Goal: Task Accomplishment & Management: Manage account settings

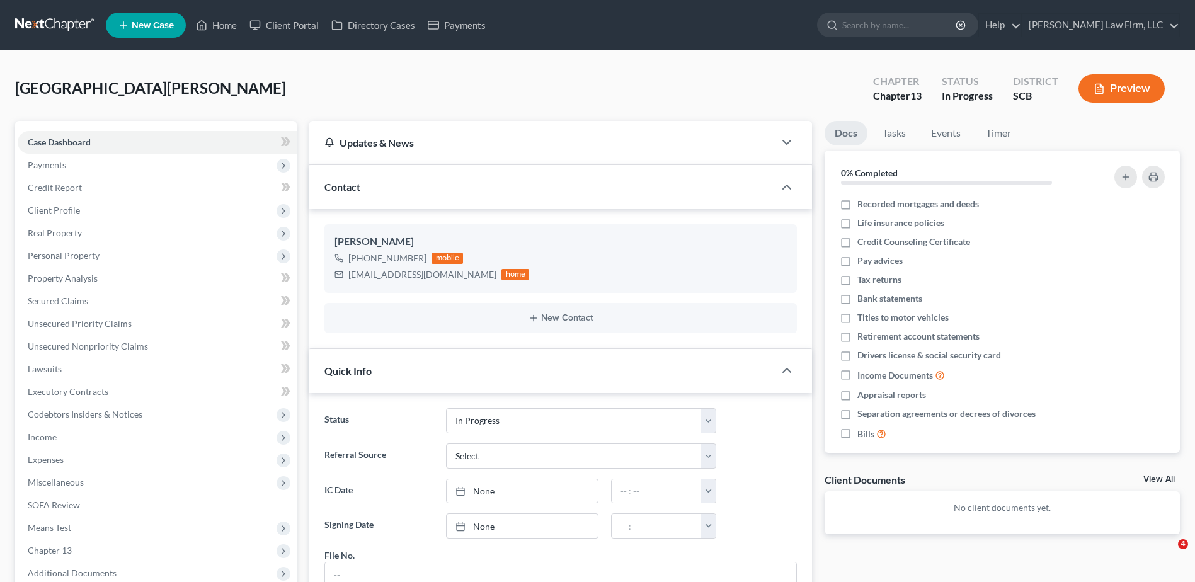
select select "3"
click at [84, 235] on span "Real Property" at bounding box center [157, 233] width 279 height 23
click at [95, 281] on span "Personal Property" at bounding box center [64, 278] width 72 height 11
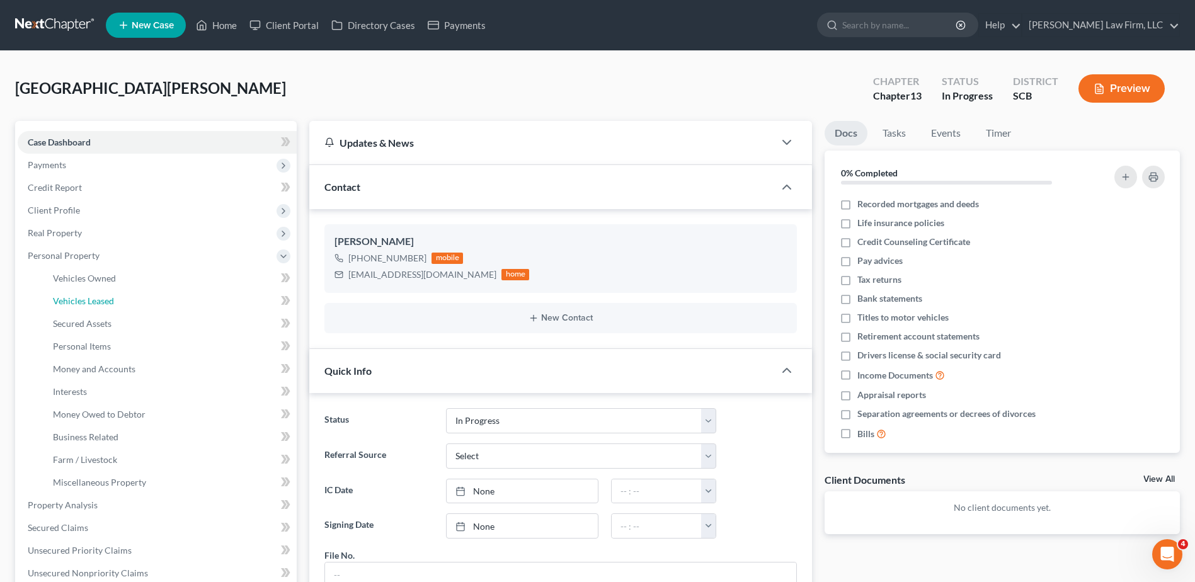
click at [94, 301] on span "Vehicles Leased" at bounding box center [83, 300] width 61 height 11
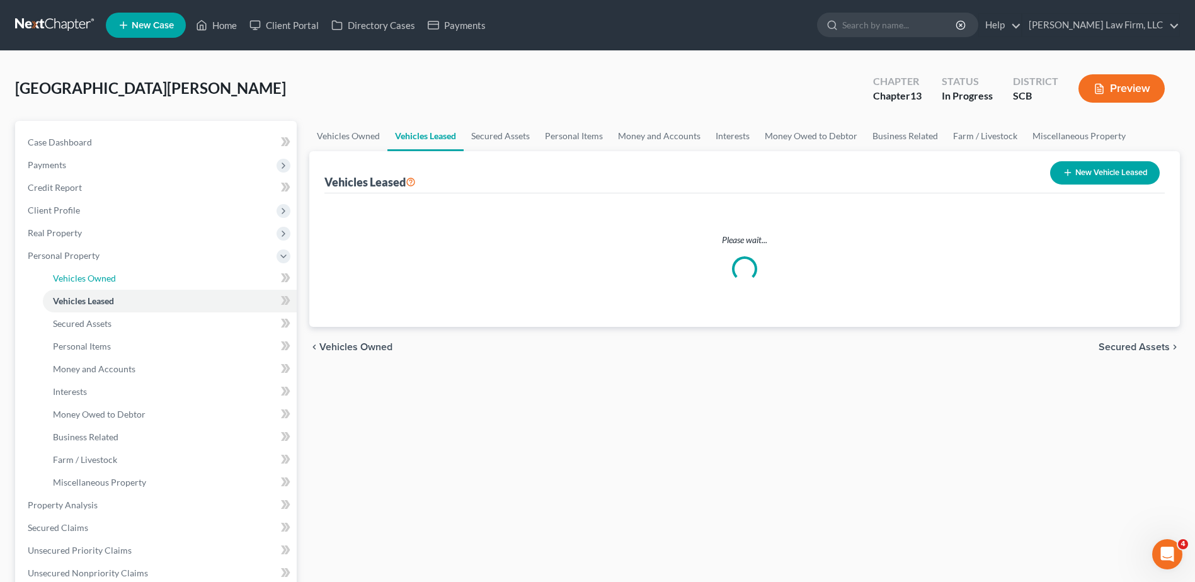
click at [97, 279] on span "Vehicles Owned" at bounding box center [84, 278] width 63 height 11
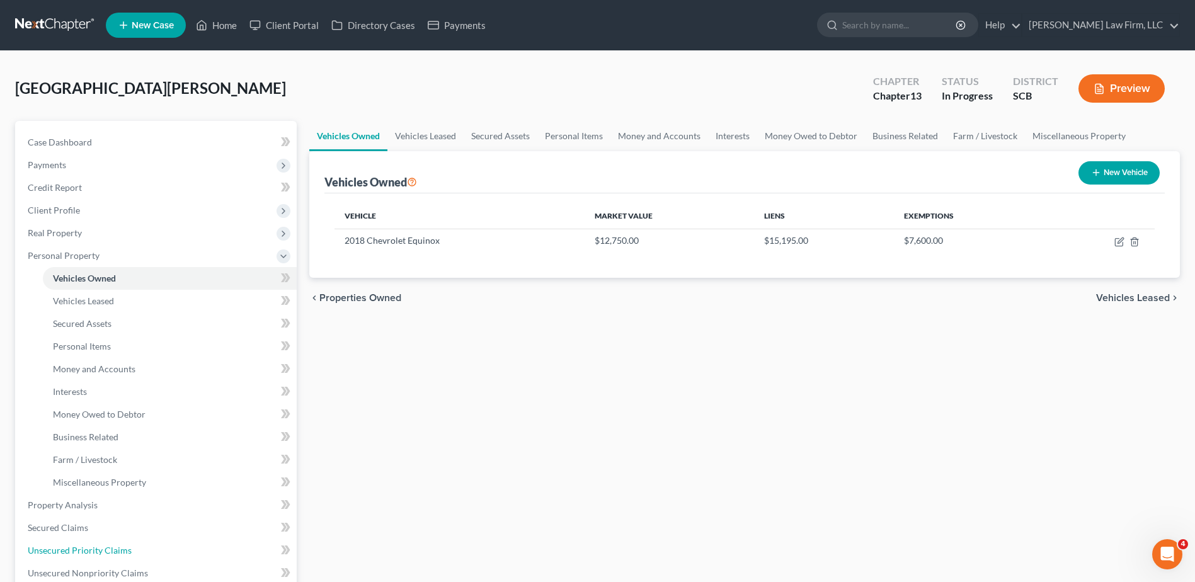
click at [113, 547] on span "Unsecured Priority Claims" at bounding box center [80, 550] width 104 height 11
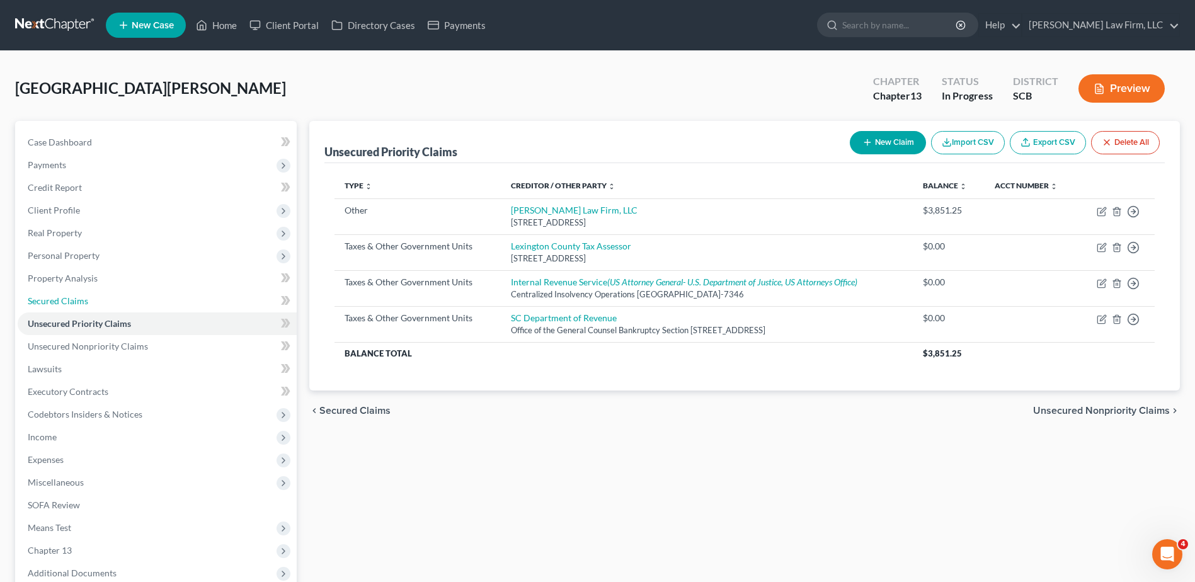
click at [92, 304] on link "Secured Claims" at bounding box center [157, 301] width 279 height 23
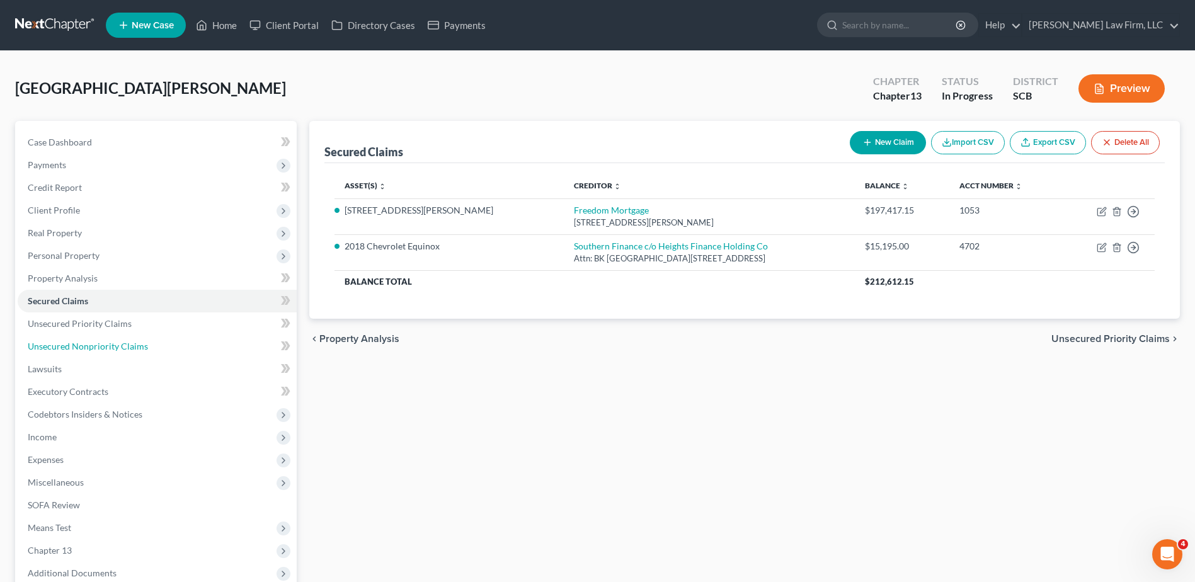
click at [86, 346] on span "Unsecured Nonpriority Claims" at bounding box center [88, 346] width 120 height 11
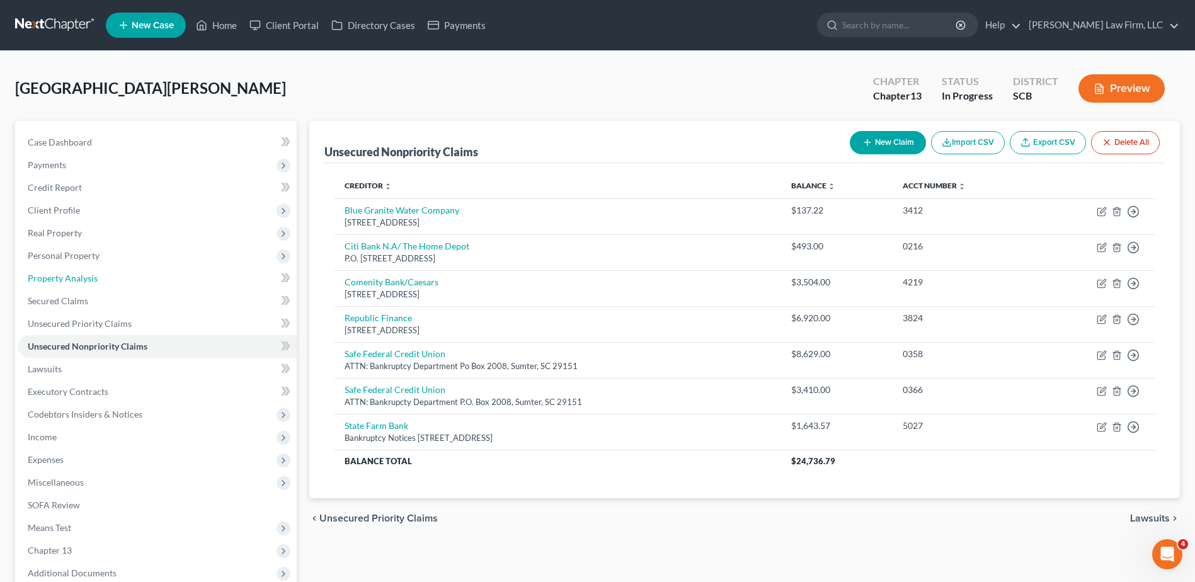
click at [105, 273] on link "Property Analysis" at bounding box center [157, 278] width 279 height 23
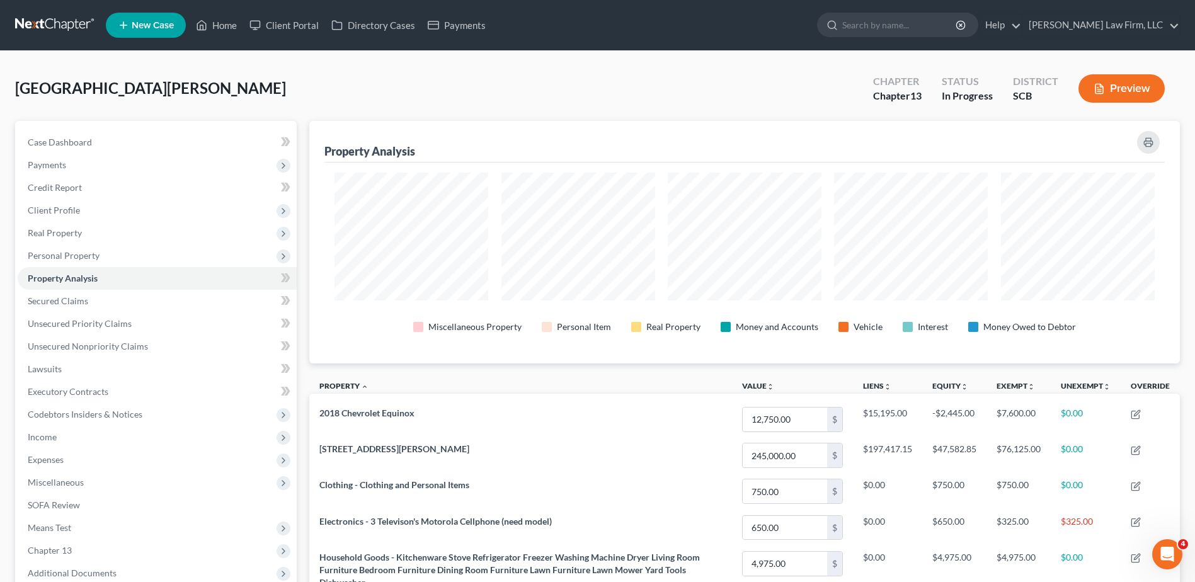
scroll to position [243, 871]
click at [82, 297] on span "Secured Claims" at bounding box center [58, 300] width 60 height 11
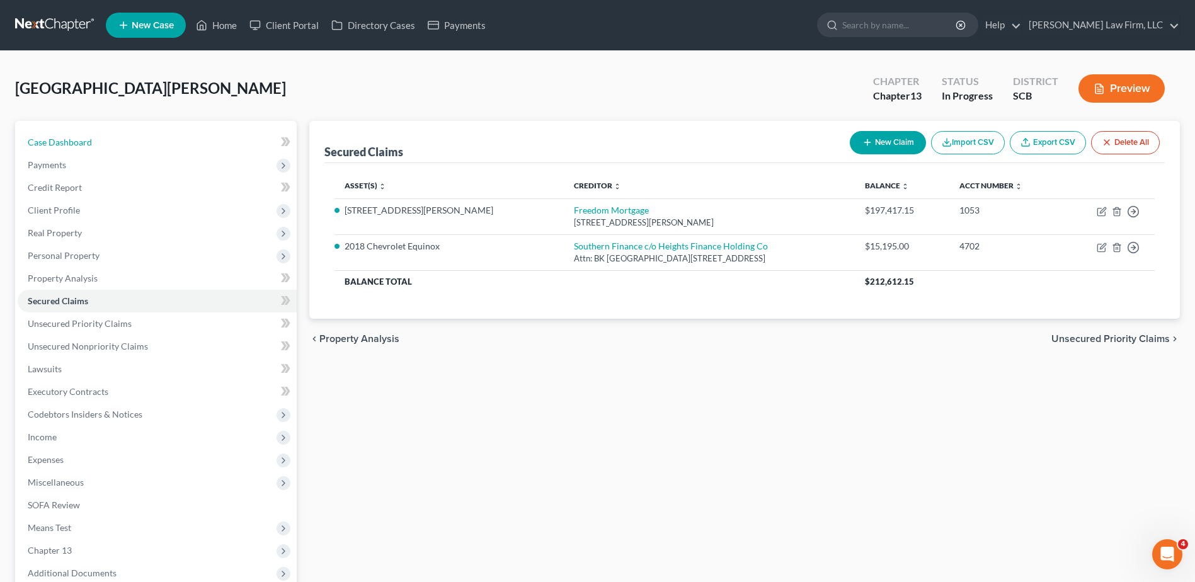
click at [79, 139] on span "Case Dashboard" at bounding box center [60, 142] width 64 height 11
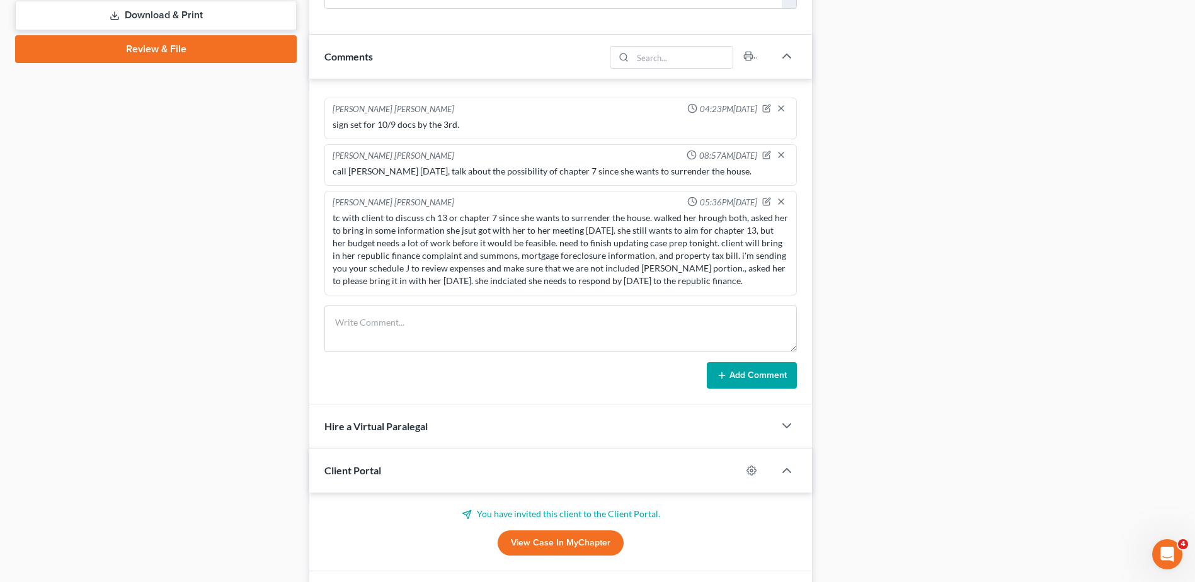
scroll to position [708, 0]
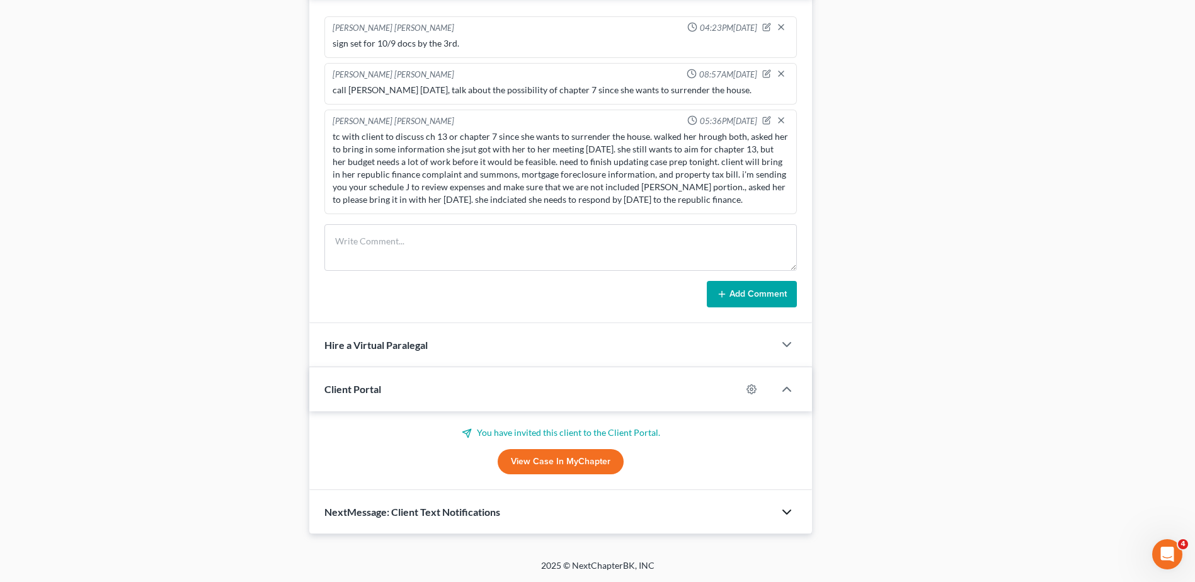
click at [780, 509] on icon "button" at bounding box center [786, 512] width 15 height 15
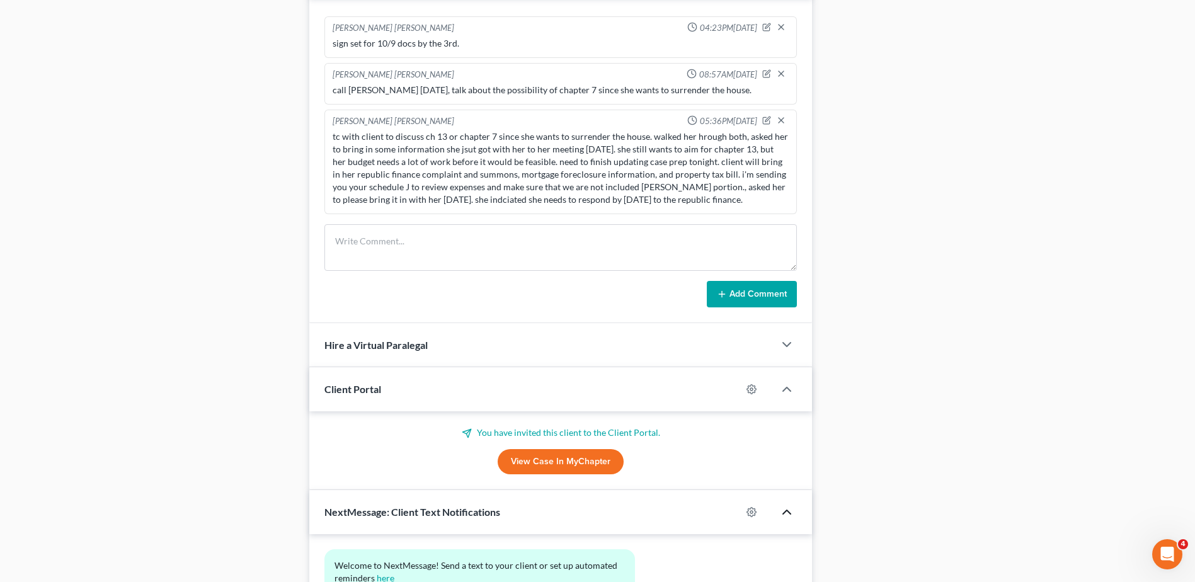
scroll to position [824, 0]
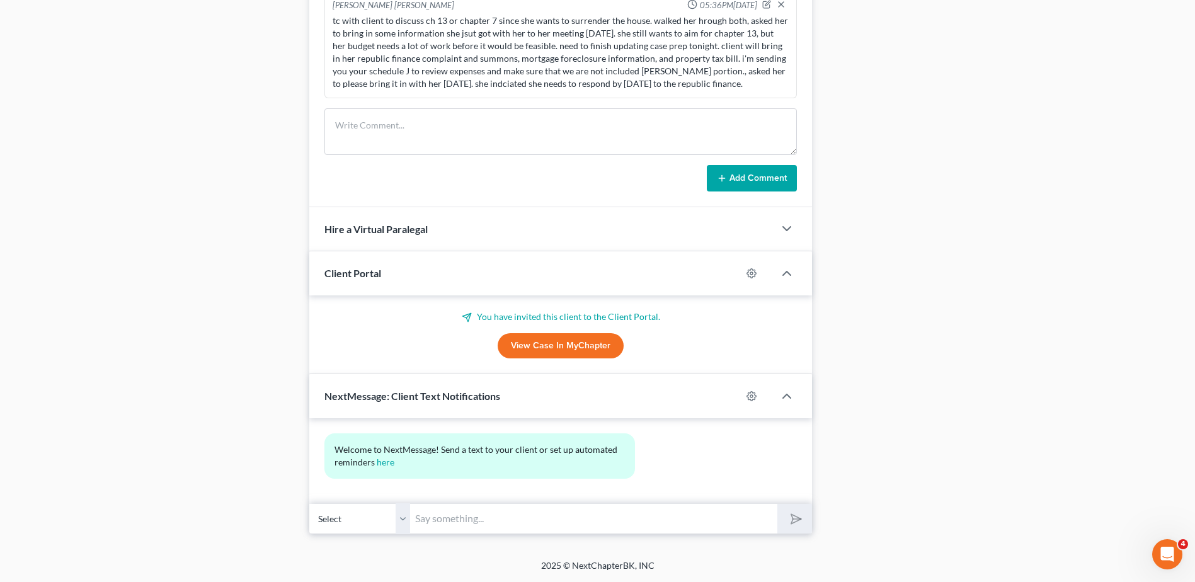
click at [595, 516] on input "text" at bounding box center [593, 518] width 367 height 31
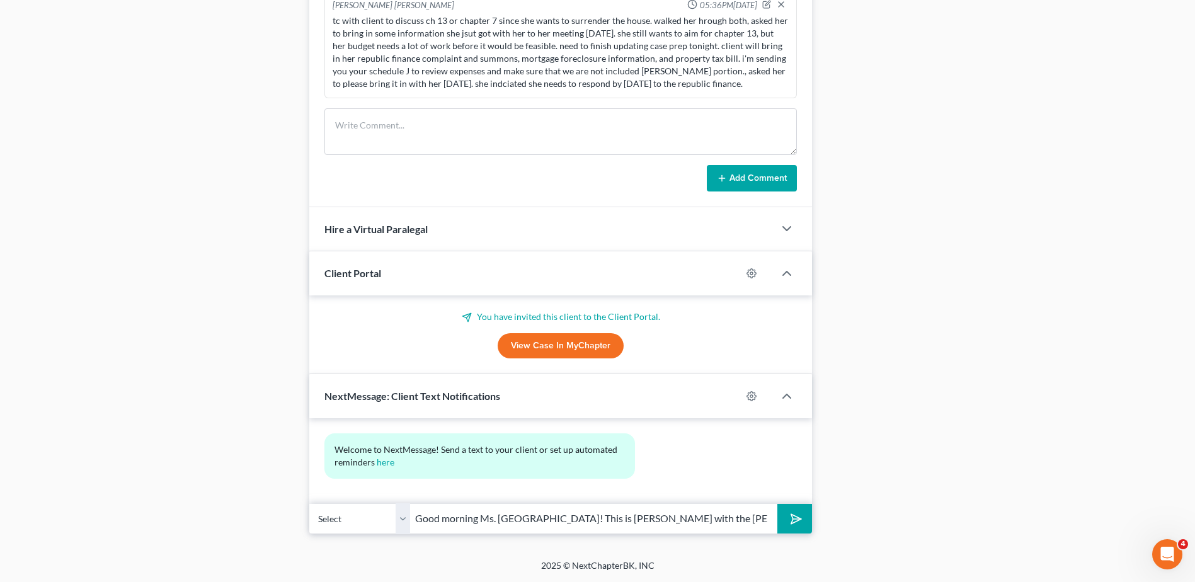
type input "Good morning Ms. [GEOGRAPHIC_DATA]! This is [PERSON_NAME] with the [PERSON_NAME…"
click at [790, 521] on icon "submit" at bounding box center [794, 519] width 18 height 18
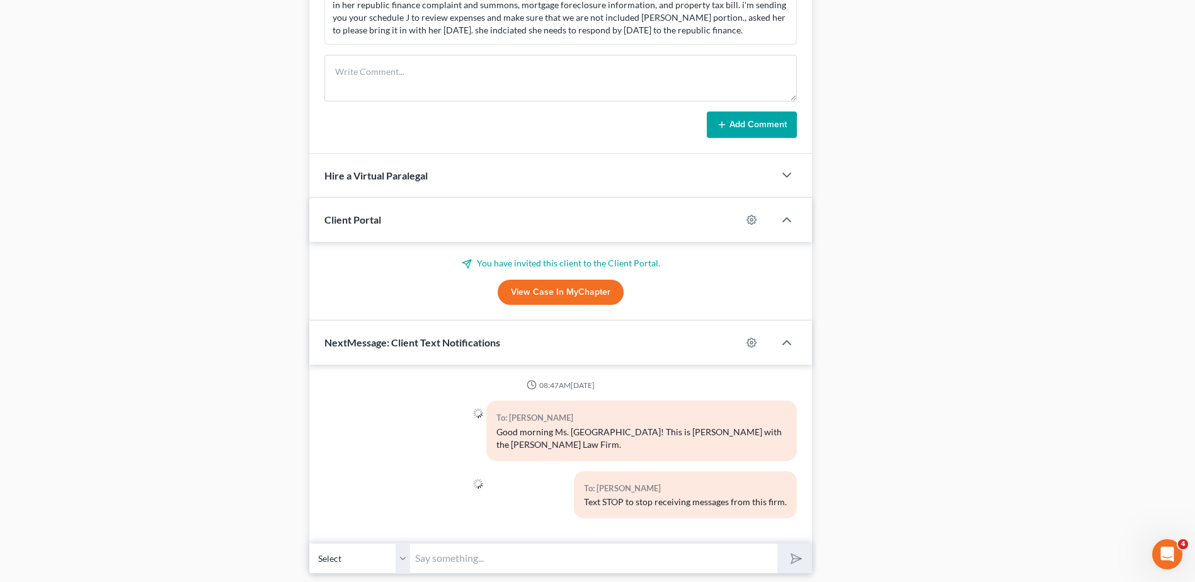
scroll to position [917, 0]
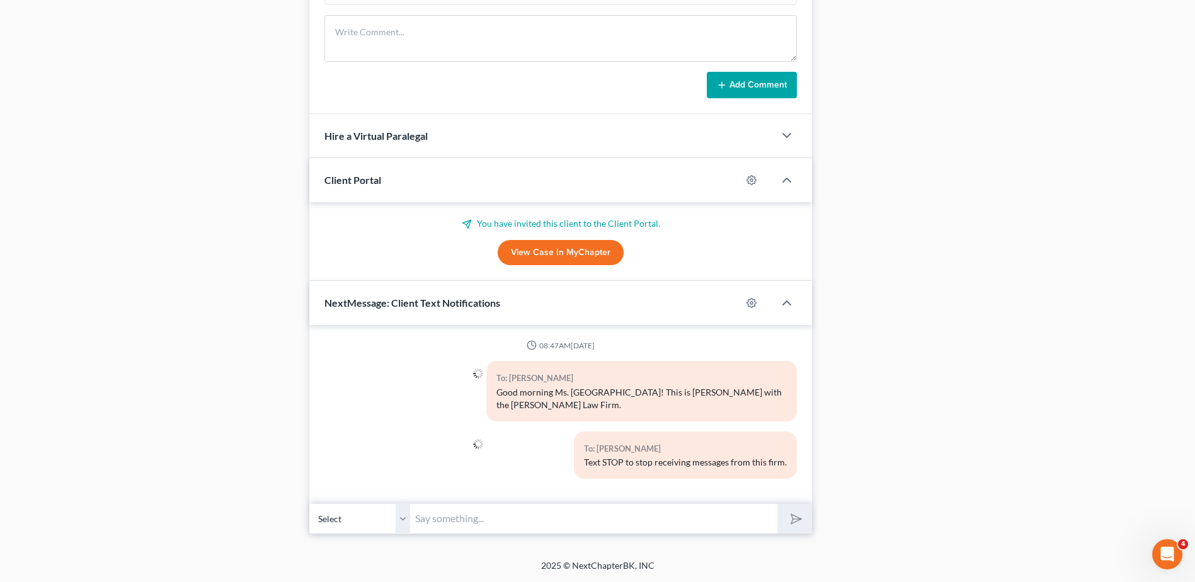
click at [649, 520] on input "text" at bounding box center [593, 518] width 367 height 31
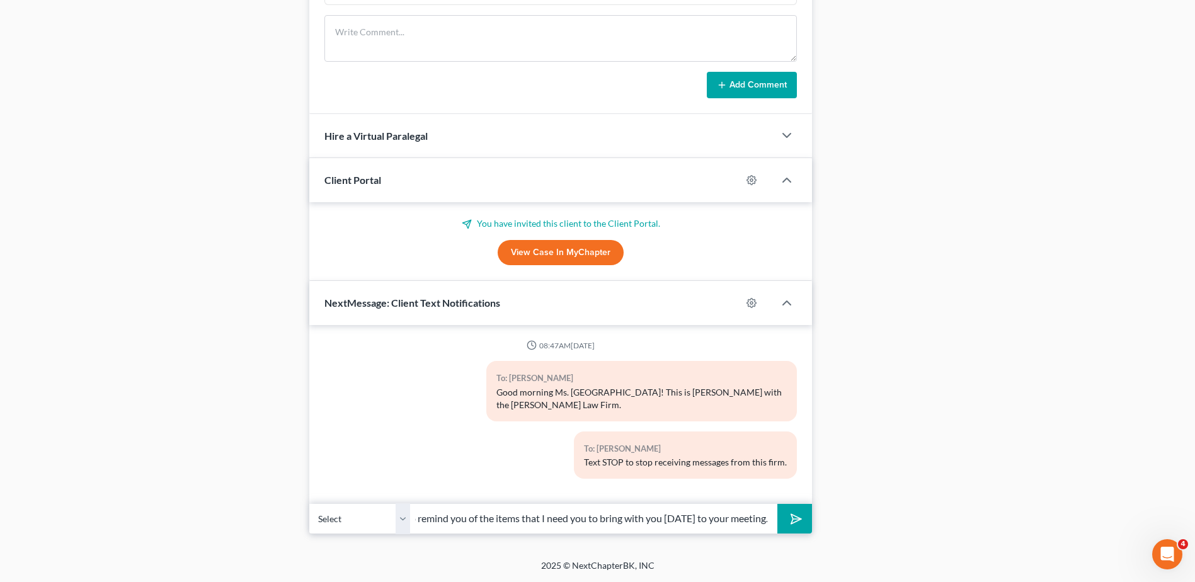
scroll to position [0, 97]
type input "I'm just reaching out to remind you of the items that I need you to bring with …"
click at [801, 527] on button "submit" at bounding box center [794, 519] width 35 height 30
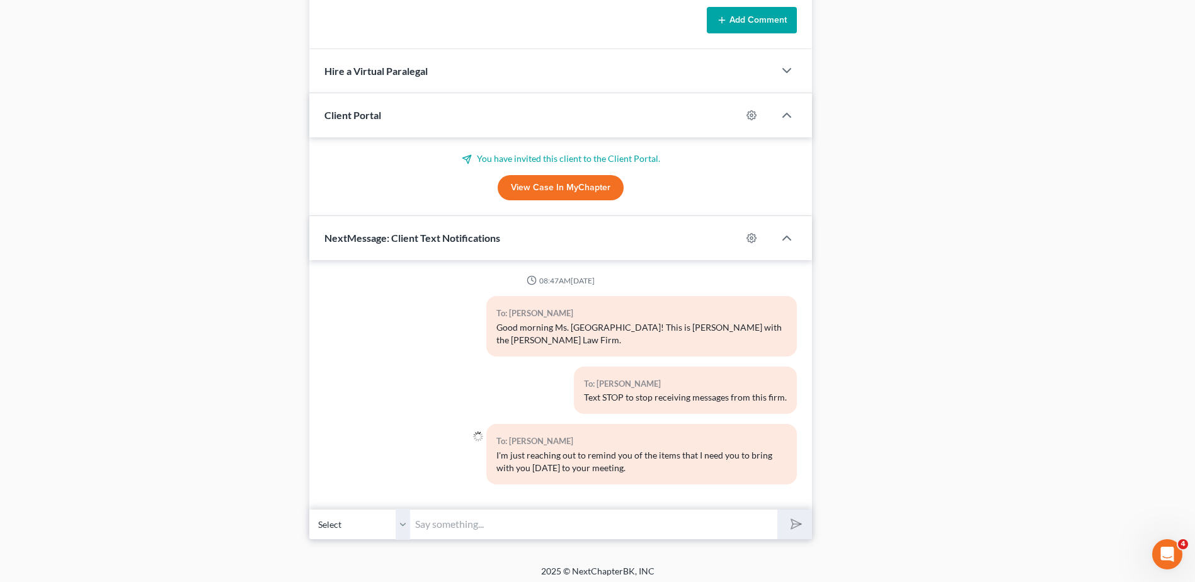
scroll to position [988, 0]
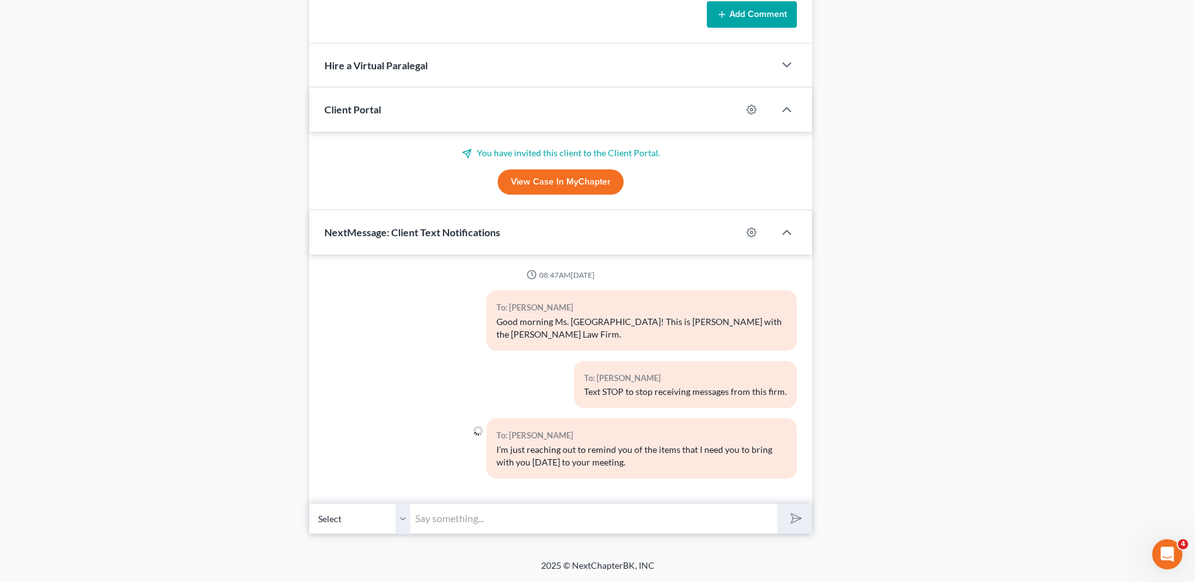
click at [520, 522] on input "text" at bounding box center [593, 518] width 367 height 31
click at [509, 518] on input "Please bring with you: A copy of your vehicle property tax bill" at bounding box center [593, 518] width 367 height 31
click at [707, 518] on input "Please bring with you: 1) A copy of your vehicle property tax bill" at bounding box center [593, 518] width 367 height 31
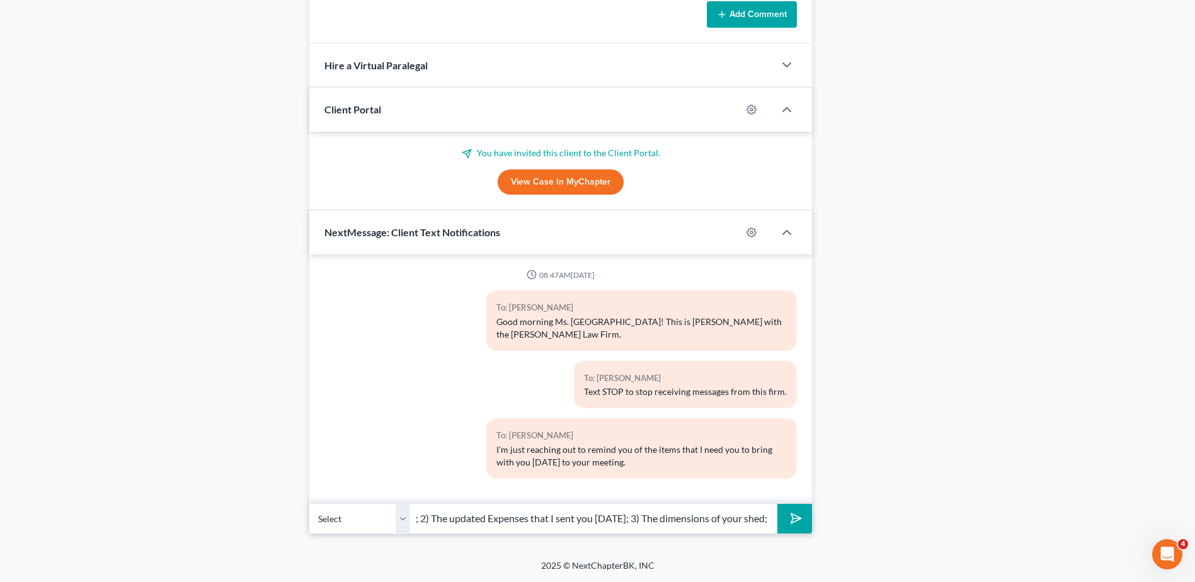
scroll to position [0, 297]
type input "Please bring with you: 1) A copy of your vehicle property tax bill; 2) The upda…"
click at [792, 515] on polygon "submit" at bounding box center [793, 518] width 15 height 15
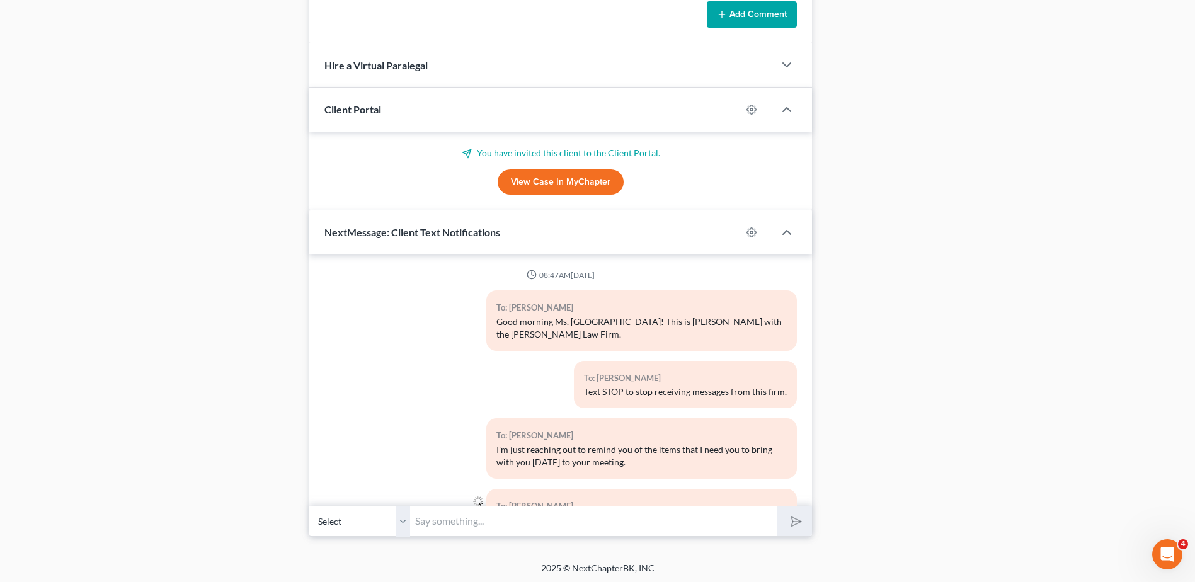
scroll to position [80, 0]
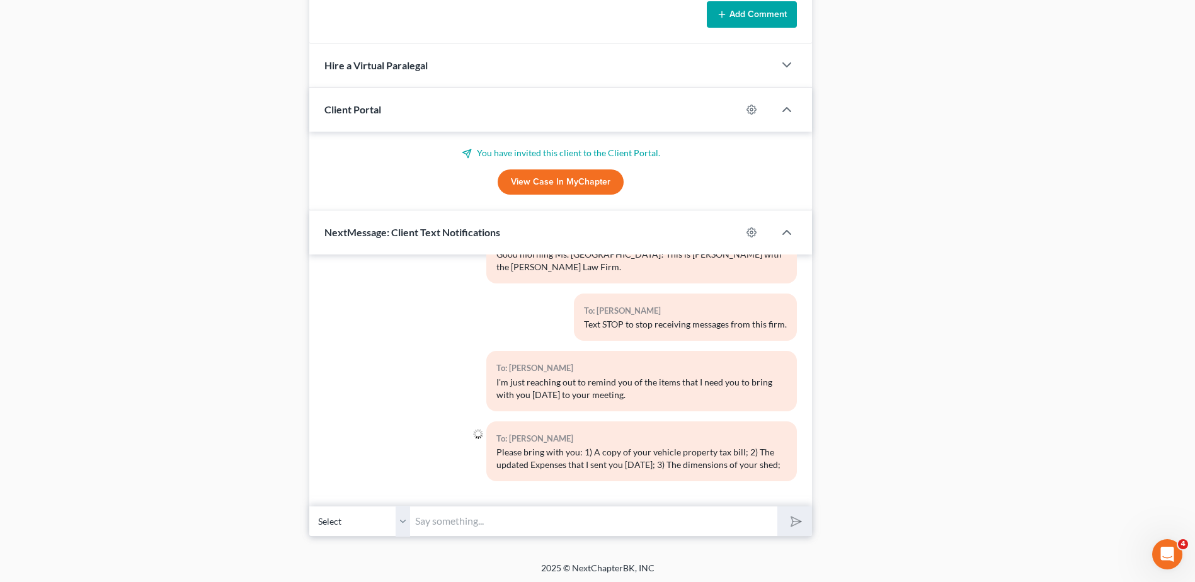
click at [602, 536] on input "text" at bounding box center [593, 521] width 367 height 31
click at [536, 521] on input "4) Your most recent bank statement; 5) a copy of the life insurance policy that…" at bounding box center [593, 521] width 367 height 31
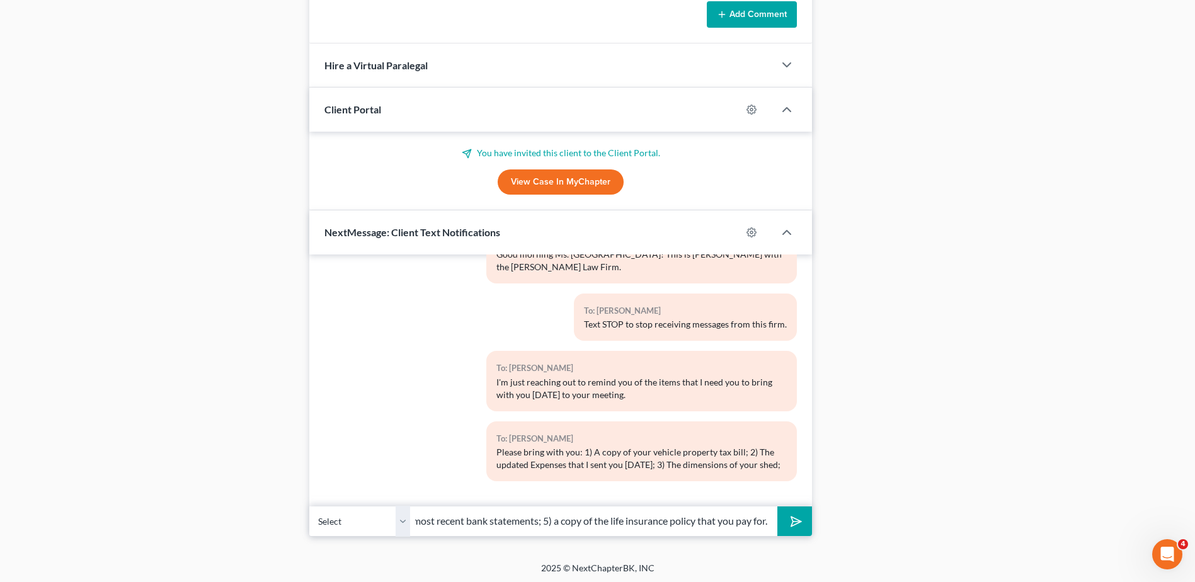
click at [763, 520] on input "4) Your most recent bank statements; 5) a copy of the life insurance policy tha…" at bounding box center [593, 521] width 367 height 31
click at [697, 524] on input "4) Your most recent bank statements; 5) a copy of the life insurance policy tha…" at bounding box center [593, 521] width 367 height 31
type input "4) Your most recent bank statements; 5) a copy of the life insurance policy inf…"
click at [797, 523] on polygon "submit" at bounding box center [793, 521] width 15 height 15
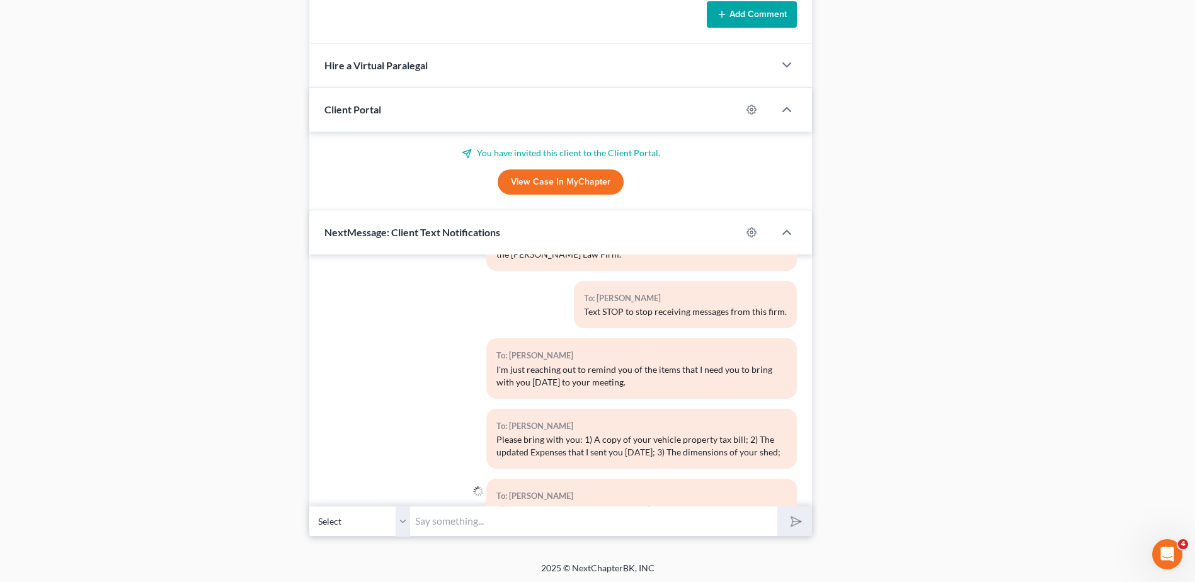
scroll to position [150, 0]
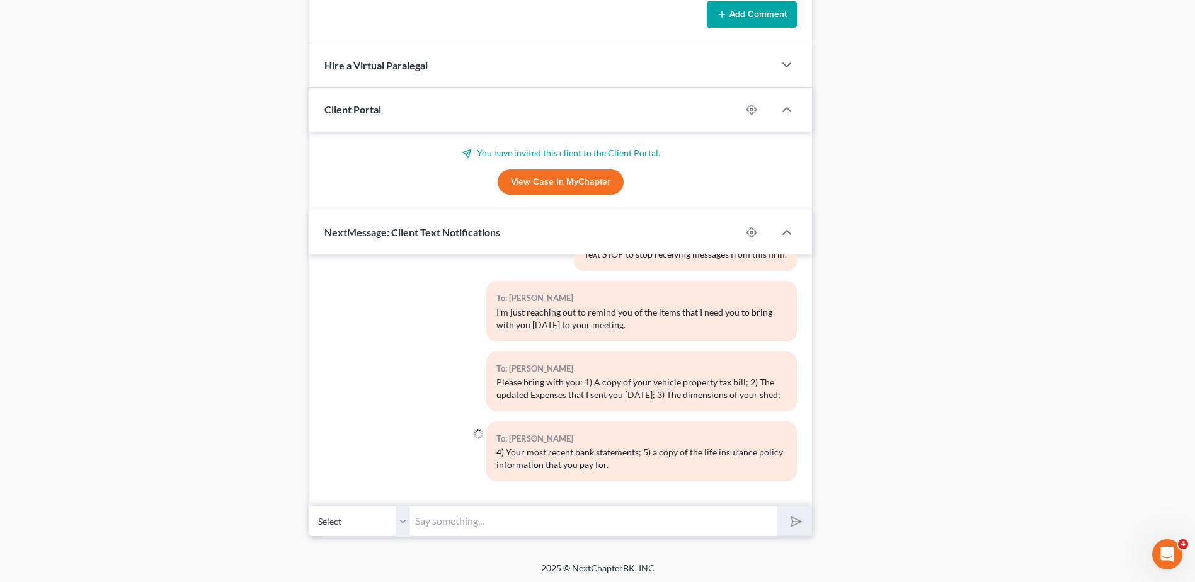
click at [533, 534] on input "text" at bounding box center [593, 521] width 367 height 31
type input "Thank you, please let us know if you have any questions!"
click at [794, 518] on polygon "submit" at bounding box center [793, 521] width 15 height 15
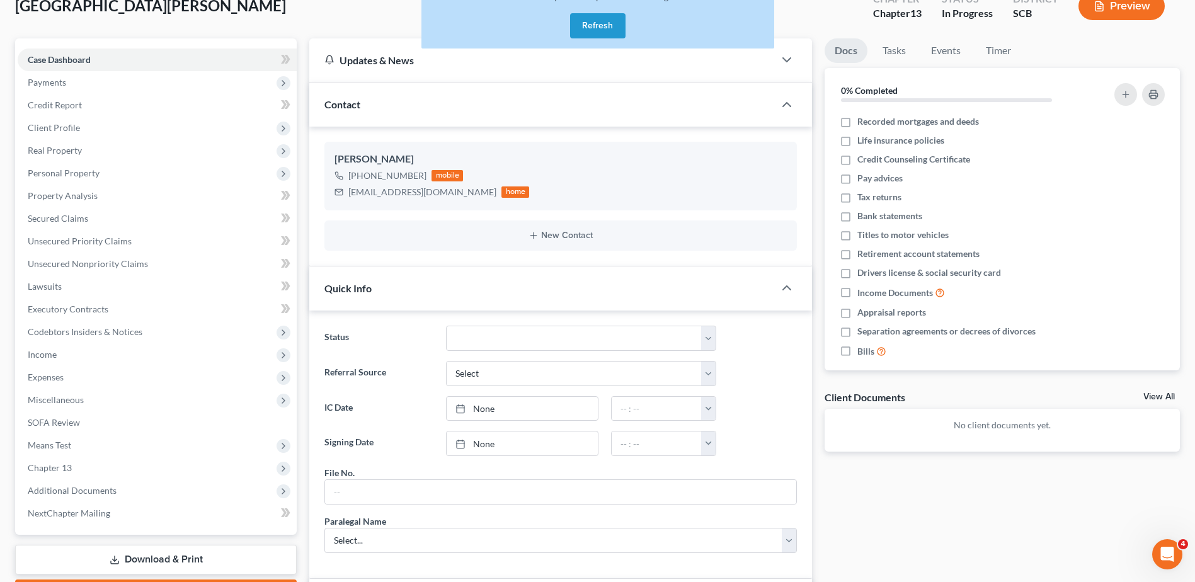
scroll to position [0, 0]
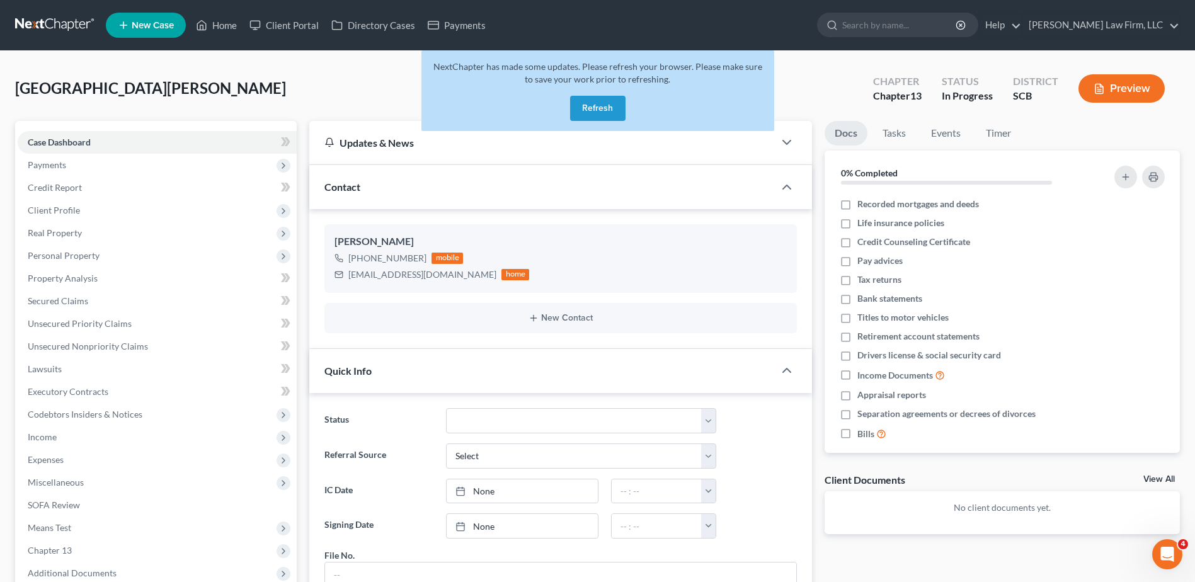
click at [606, 109] on button "Refresh" at bounding box center [597, 108] width 55 height 25
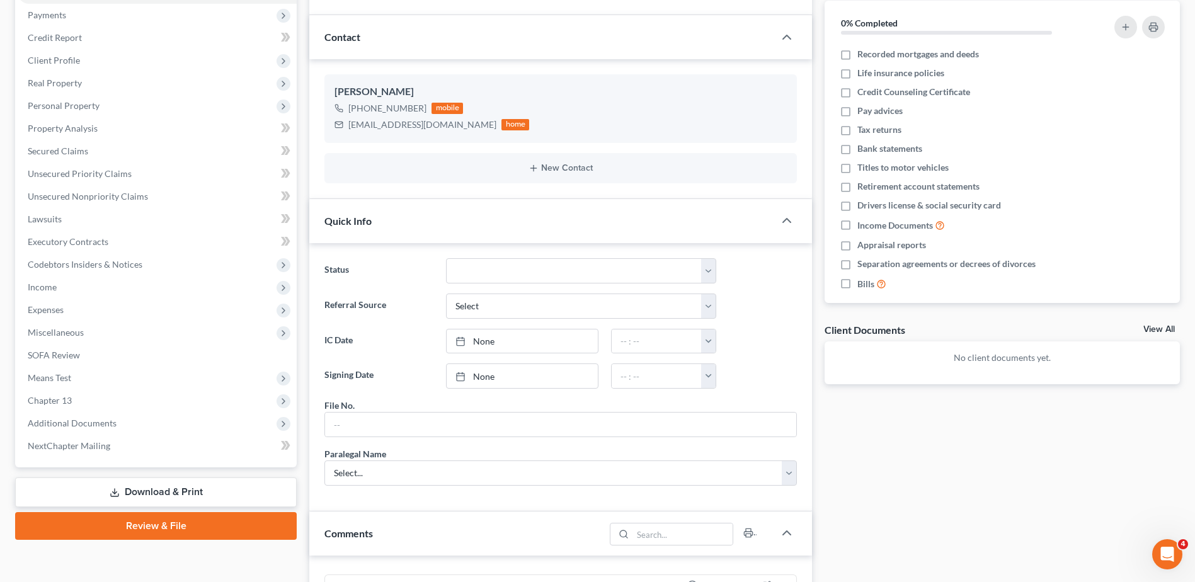
scroll to position [504, 0]
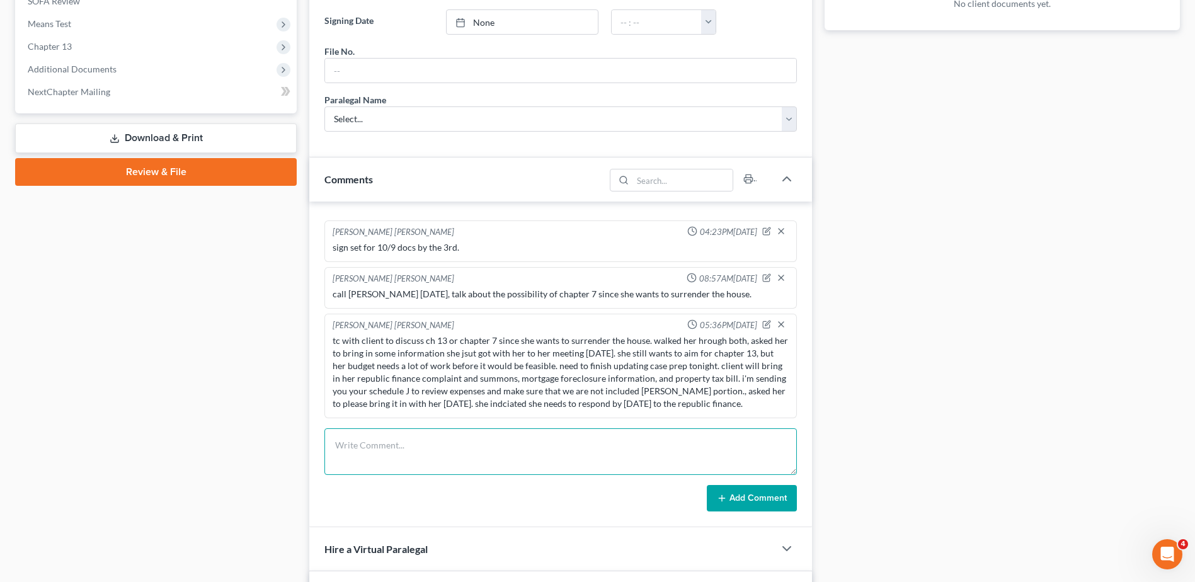
click at [611, 456] on textarea at bounding box center [560, 451] width 472 height 47
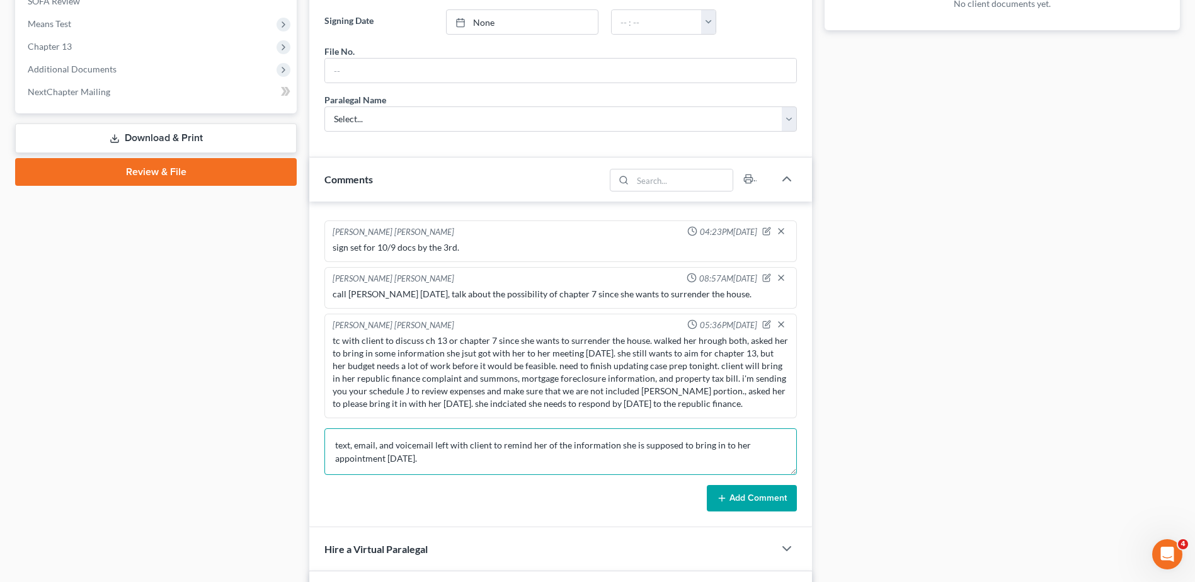
type textarea "text, email, and voicemail left with client to remind her of the information sh…"
click at [765, 502] on button "Add Comment" at bounding box center [752, 498] width 90 height 26
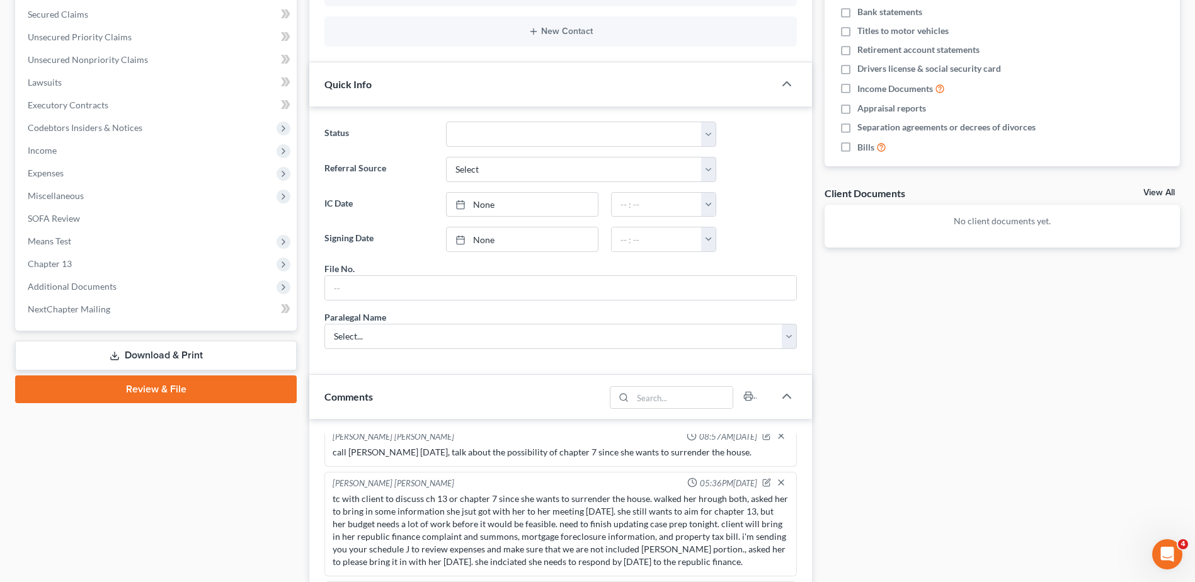
scroll to position [126, 0]
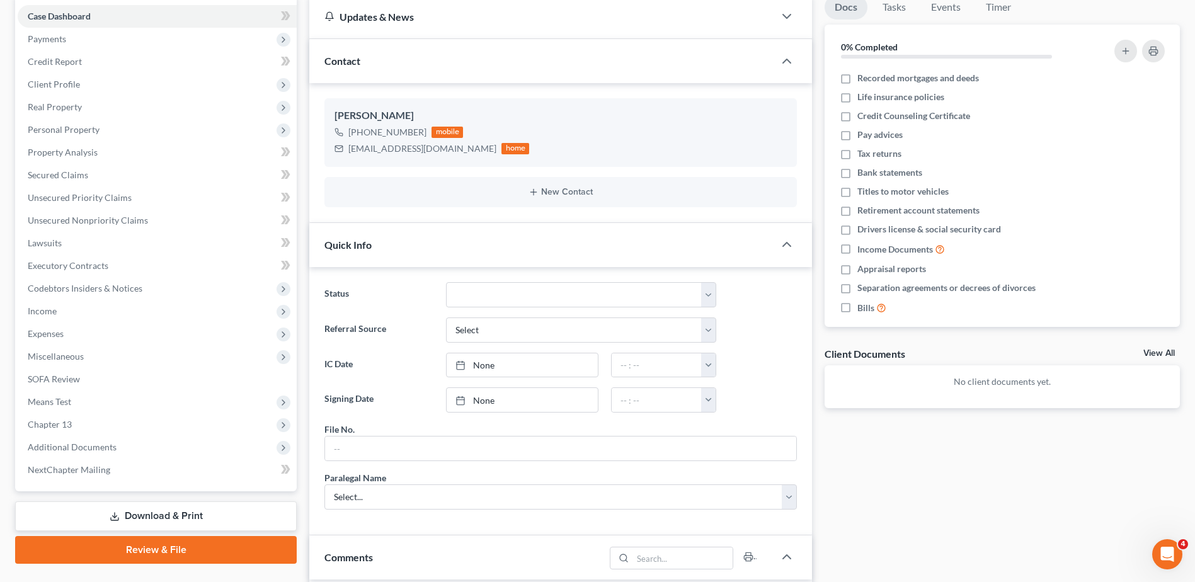
click at [84, 442] on span "Additional Documents" at bounding box center [72, 447] width 89 height 11
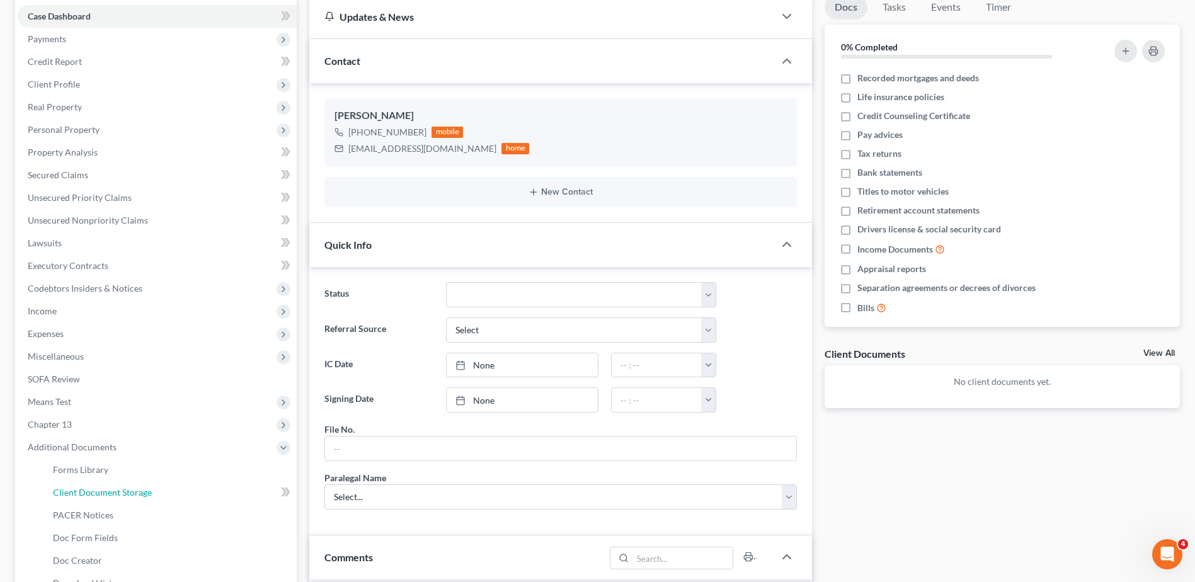
click at [110, 487] on span "Client Document Storage" at bounding box center [102, 492] width 99 height 11
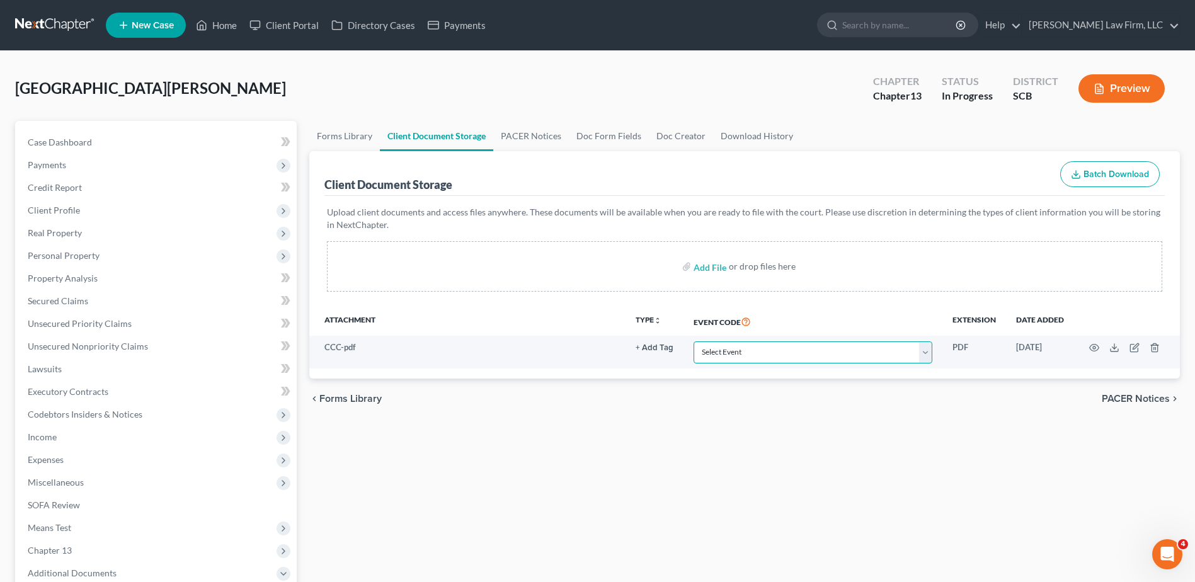
click at [739, 349] on select "Select Event Amended Application Amended Document Amended Schedules/Statements …" at bounding box center [813, 352] width 239 height 22
select select "6"
click at [694, 341] on select "Select Event Amended Application Amended Document Amended Schedules/Statements …" at bounding box center [813, 352] width 239 height 22
click at [333, 137] on link "Forms Library" at bounding box center [344, 136] width 71 height 30
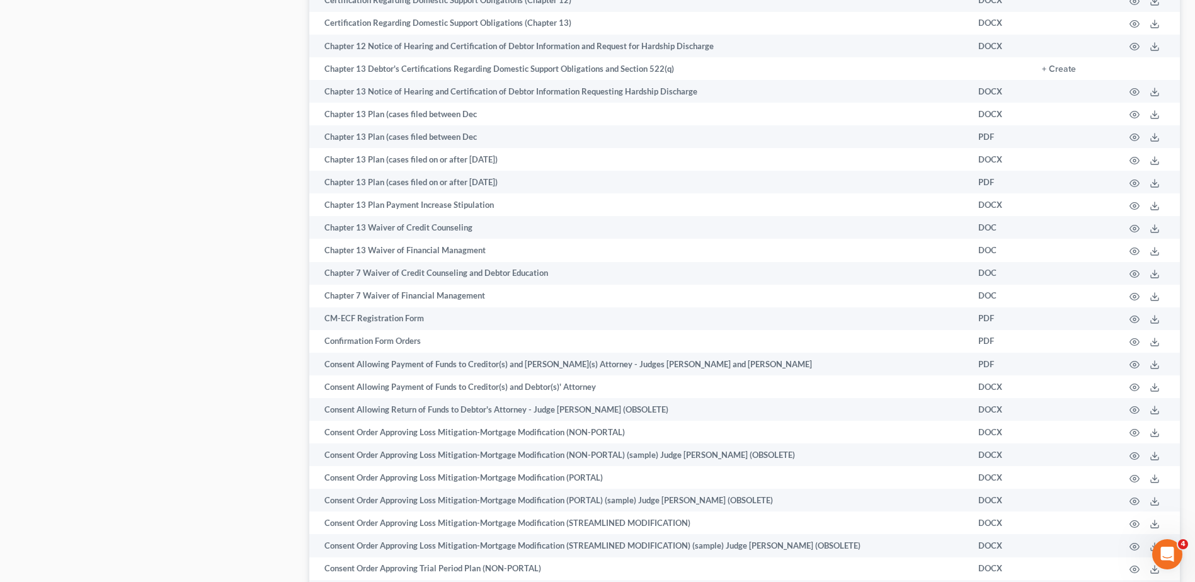
scroll to position [1173, 0]
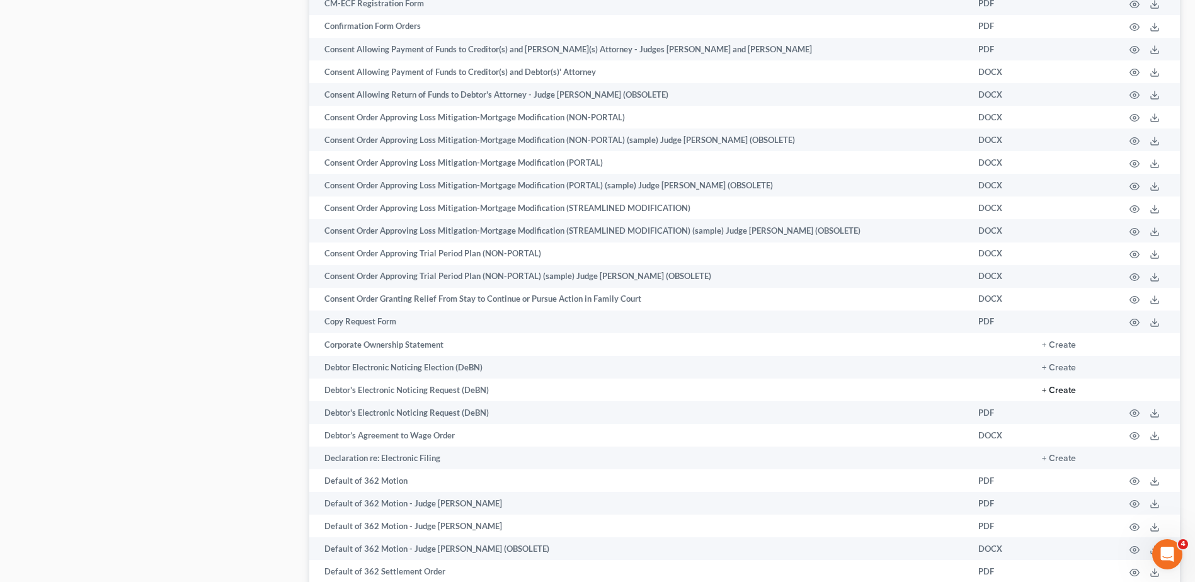
click at [1061, 387] on button "+ Create" at bounding box center [1059, 390] width 34 height 9
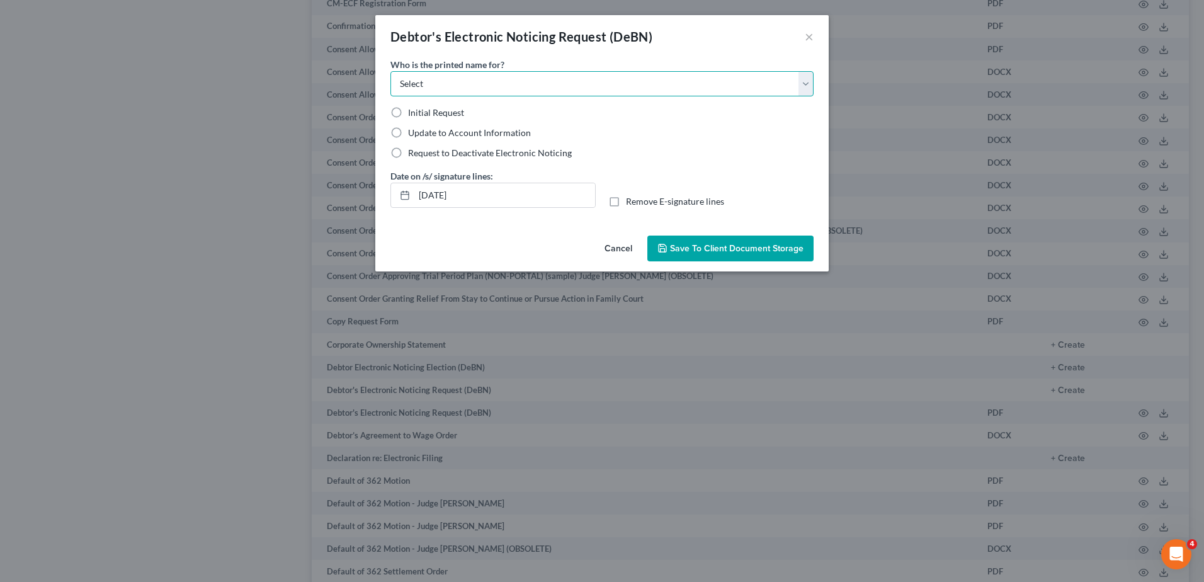
click at [447, 90] on select "Select Debtor Attorney" at bounding box center [602, 83] width 423 height 25
select select "0"
click at [391, 71] on select "Select Debtor Attorney" at bounding box center [602, 83] width 423 height 25
click at [456, 152] on span "Request to Deactivate Electronic Noticing" at bounding box center [490, 152] width 164 height 11
click at [421, 152] on input "Request to Deactivate Electronic Noticing" at bounding box center [417, 151] width 8 height 8
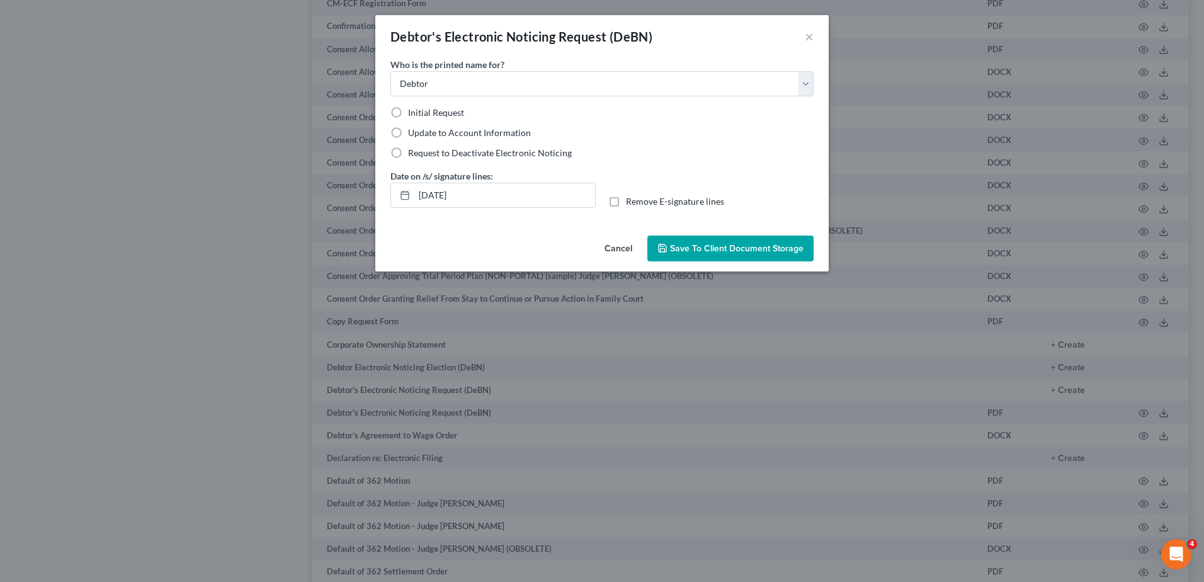
radio input "true"
click at [487, 202] on input "10/09/2025" at bounding box center [504, 195] width 181 height 24
click at [626, 201] on label "Remove E-signature lines" at bounding box center [675, 201] width 98 height 13
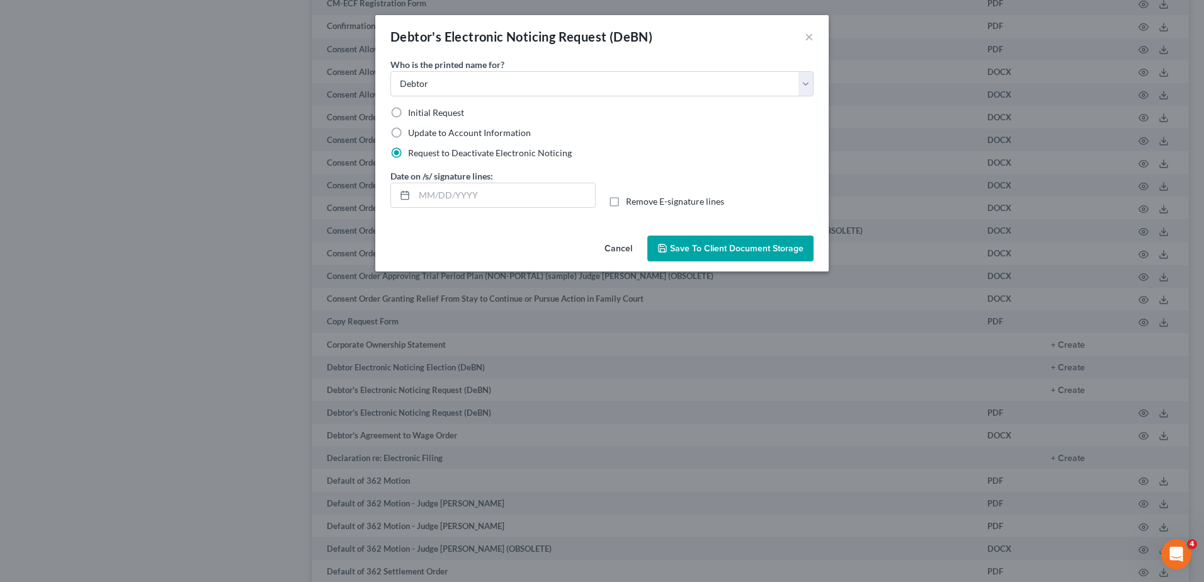
click at [631, 201] on input "Remove E-signature lines" at bounding box center [635, 199] width 8 height 8
checkbox input "true"
click at [719, 249] on span "Save to Client Document Storage" at bounding box center [737, 248] width 134 height 11
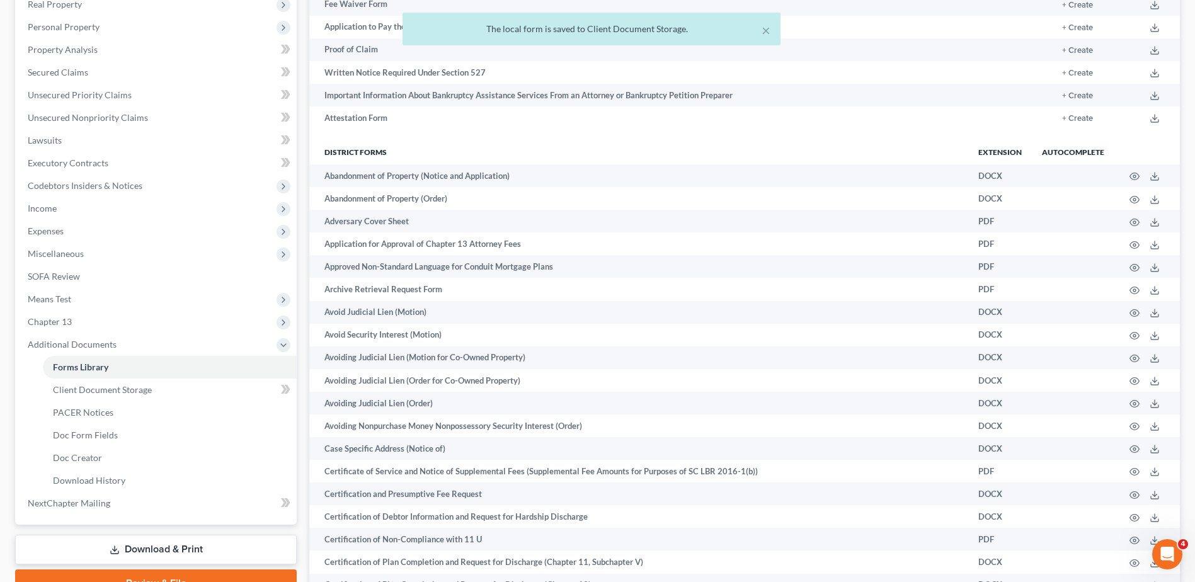
scroll to position [0, 0]
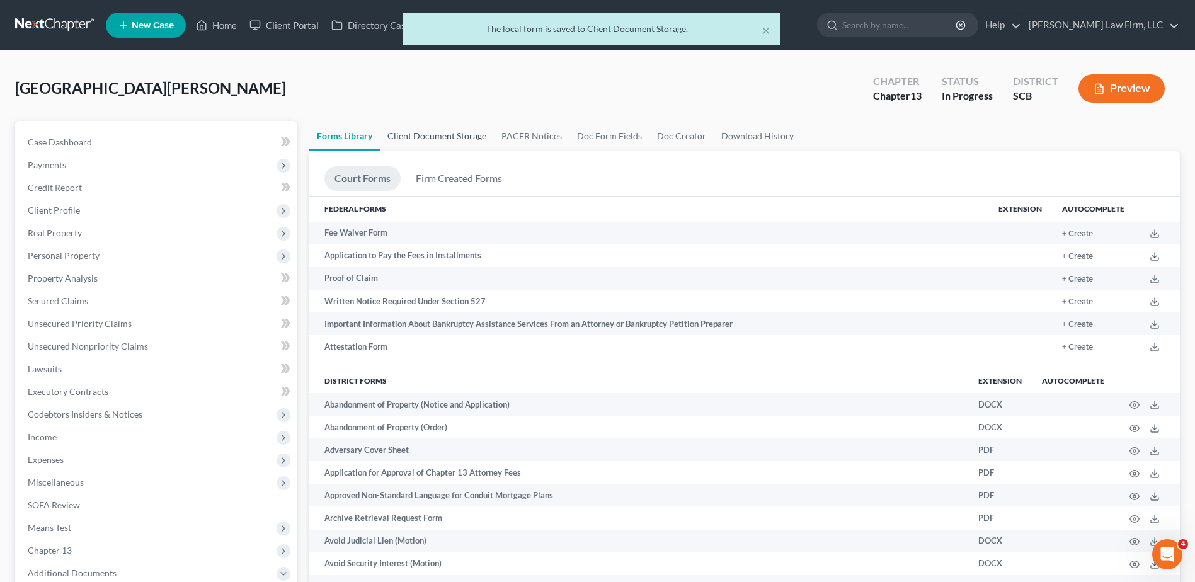
click at [454, 133] on link "Client Document Storage" at bounding box center [437, 136] width 114 height 30
select select "6"
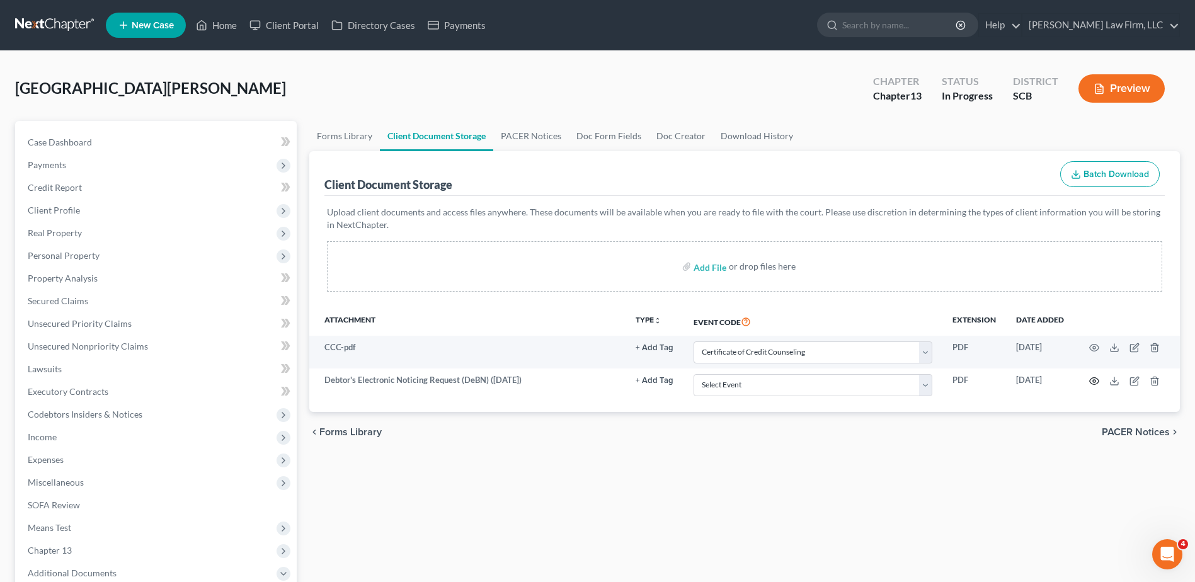
click at [1095, 385] on icon "button" at bounding box center [1094, 381] width 10 height 10
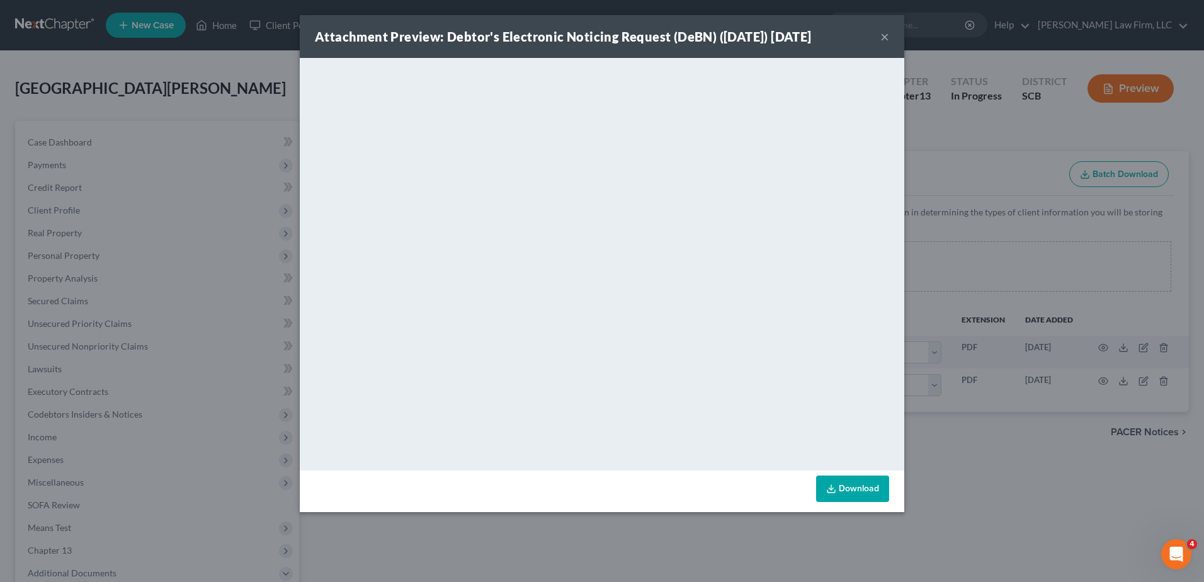
click at [882, 37] on button "×" at bounding box center [885, 36] width 9 height 15
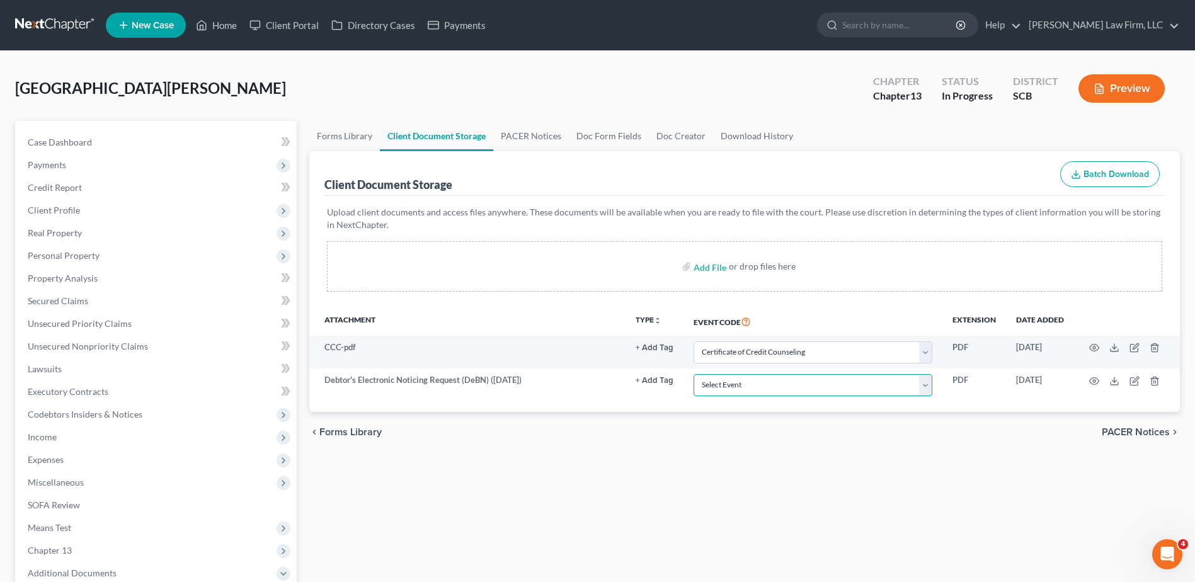
click at [888, 385] on select "Select Event Amended Application Amended Document Amended Schedules/Statements …" at bounding box center [813, 385] width 239 height 22
select select "16"
click at [694, 374] on select "Select Event Amended Application Amended Document Amended Schedules/Statements …" at bounding box center [813, 385] width 239 height 22
click at [703, 89] on div "Nottingham, Gloria Upgraded Chapter Chapter 13 Status In Progress District SCB …" at bounding box center [597, 93] width 1165 height 55
click at [102, 458] on span "Expenses" at bounding box center [157, 459] width 279 height 23
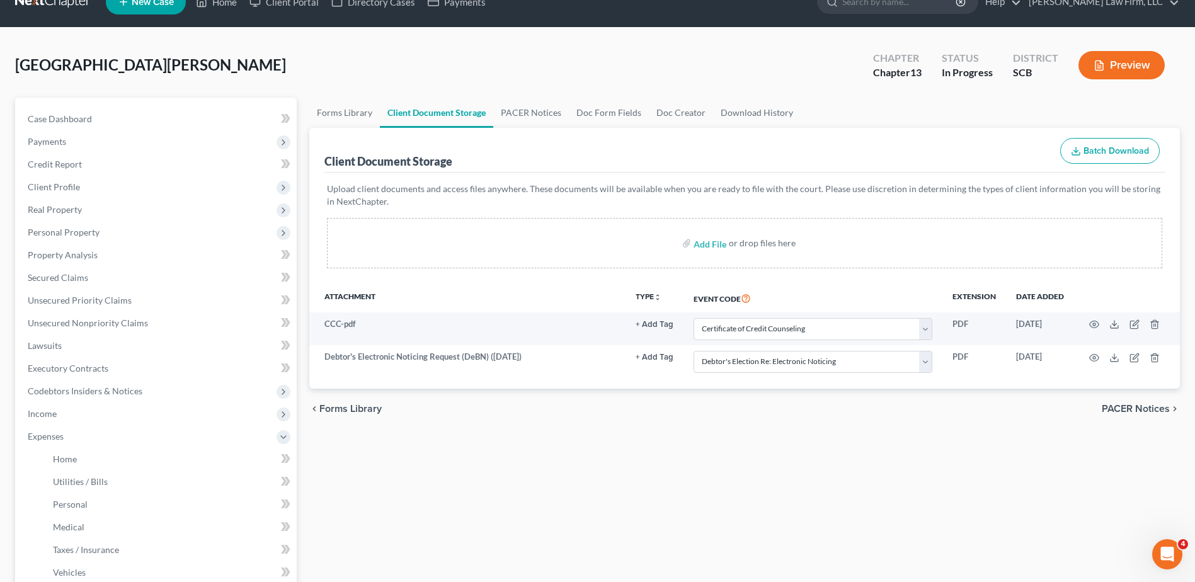
scroll to position [63, 0]
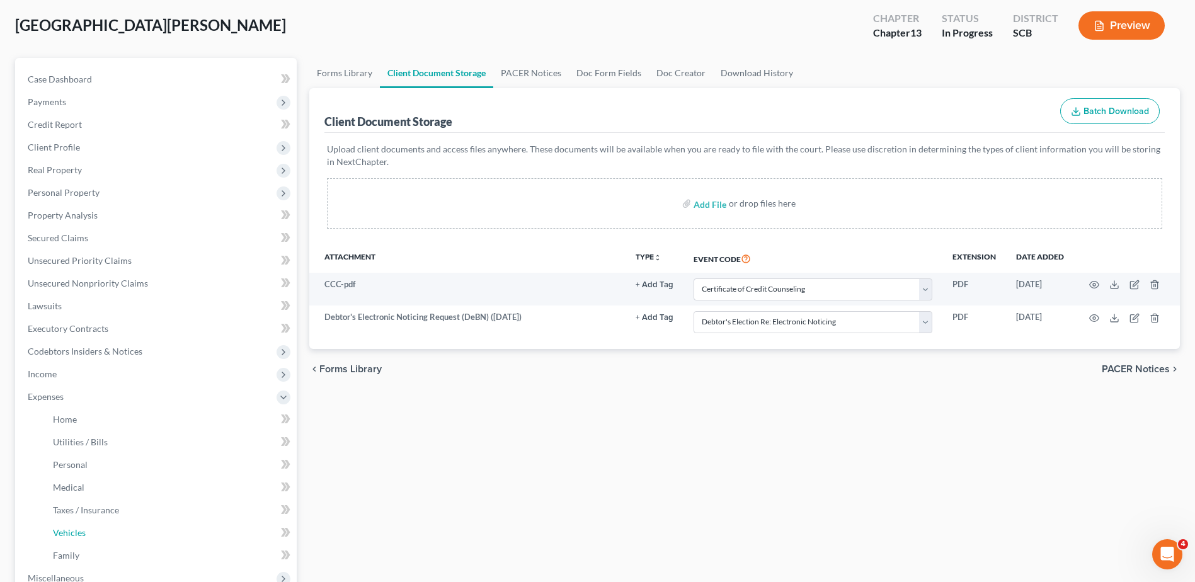
click at [88, 525] on link "Vehicles" at bounding box center [170, 533] width 254 height 23
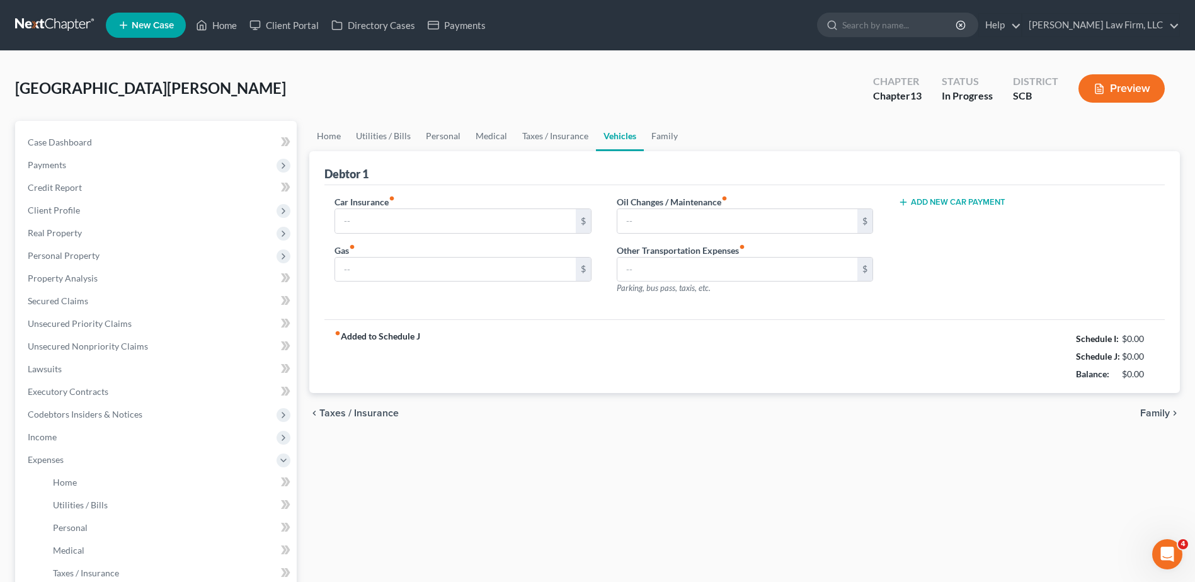
type input "136.50"
type input "200.00"
type input "22.50"
type input "0.00"
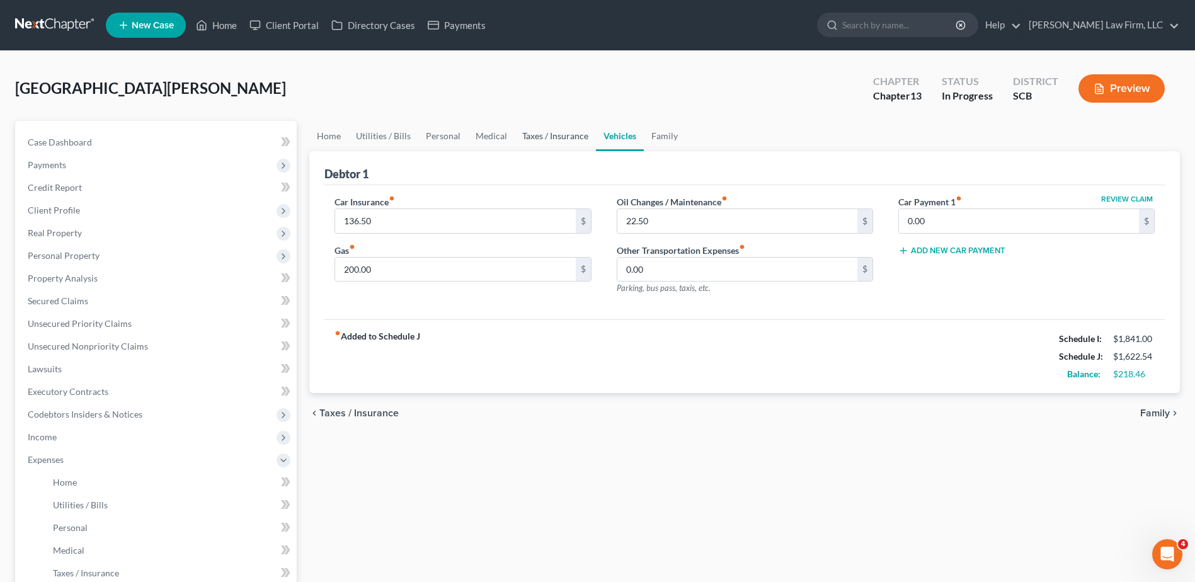
click at [557, 134] on link "Taxes / Insurance" at bounding box center [555, 136] width 81 height 30
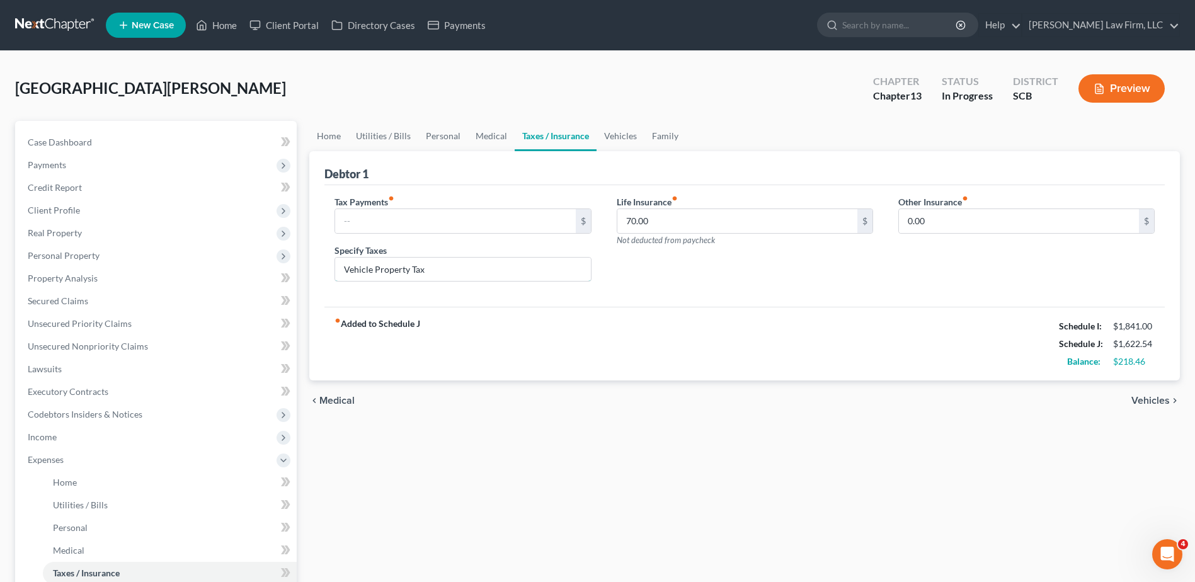
click at [442, 266] on input "Vehicle Property Tax" at bounding box center [462, 270] width 255 height 24
click at [724, 137] on ul "Home Utilities / Bills Personal Medical Taxes / Insurance Vehicles Family" at bounding box center [744, 136] width 871 height 30
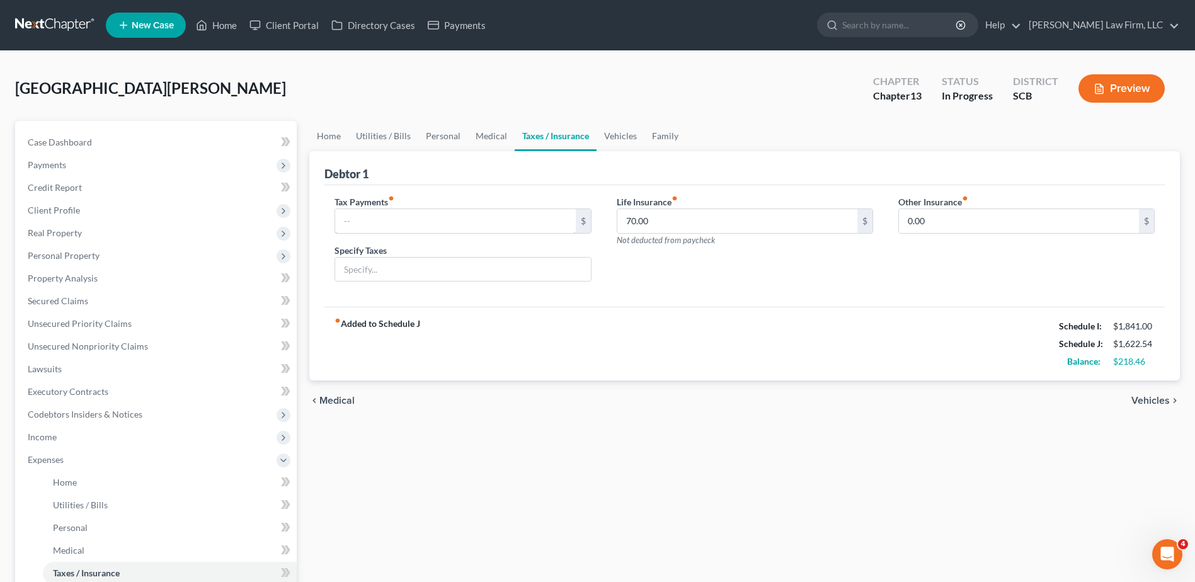
click at [485, 215] on input "text" at bounding box center [455, 221] width 240 height 24
type input "0.00"
click at [682, 230] on input "70.00" at bounding box center [737, 221] width 240 height 24
type input "0.00"
click at [738, 97] on div "Nottingham, Gloria Upgraded Chapter Chapter 13 Status In Progress District SCB …" at bounding box center [597, 93] width 1165 height 55
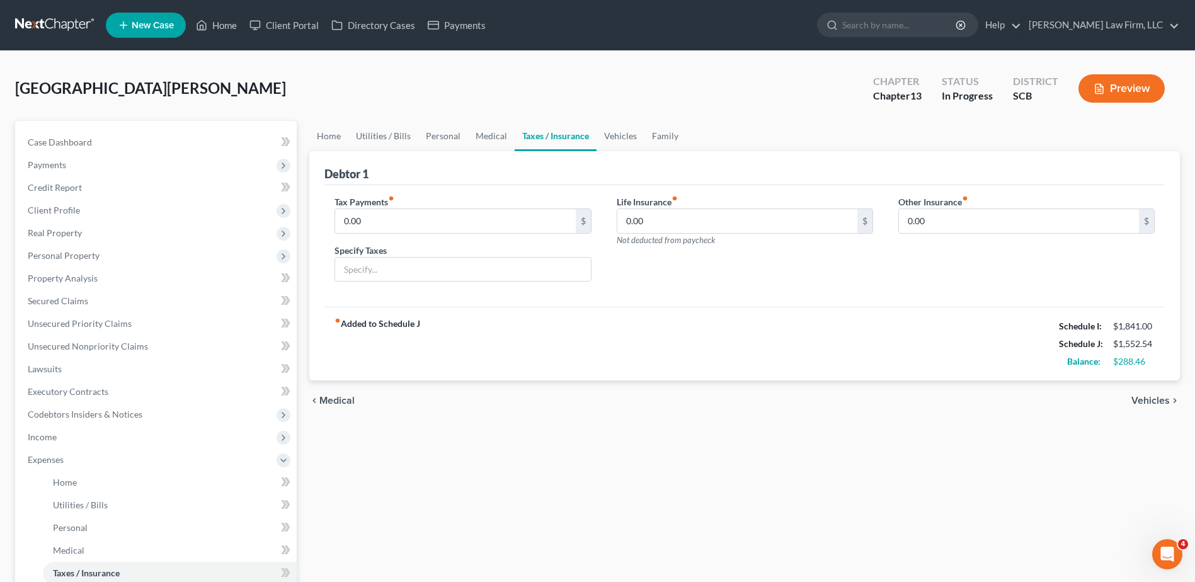
click at [96, 256] on span "Personal Property" at bounding box center [64, 255] width 72 height 11
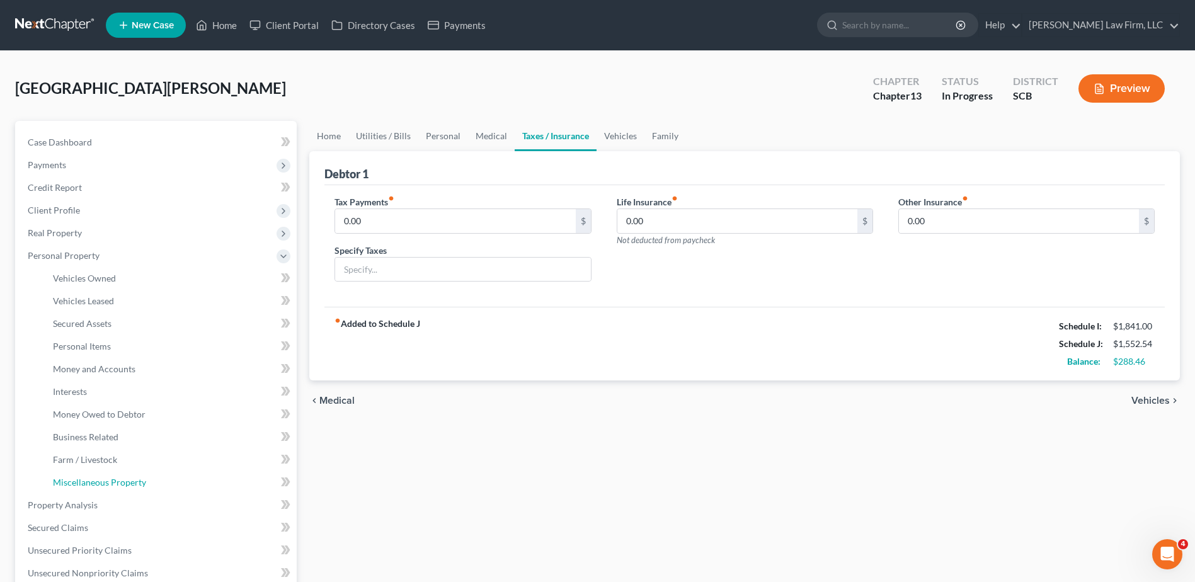
click at [96, 480] on span "Miscellaneous Property" at bounding box center [99, 482] width 93 height 11
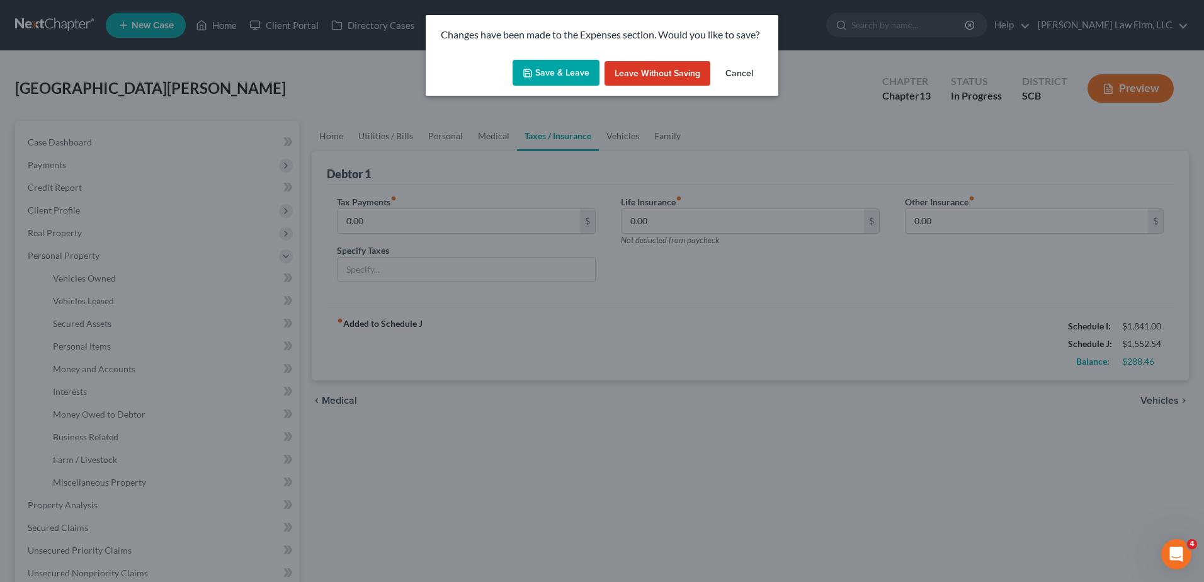
click at [577, 74] on button "Save & Leave" at bounding box center [556, 73] width 87 height 26
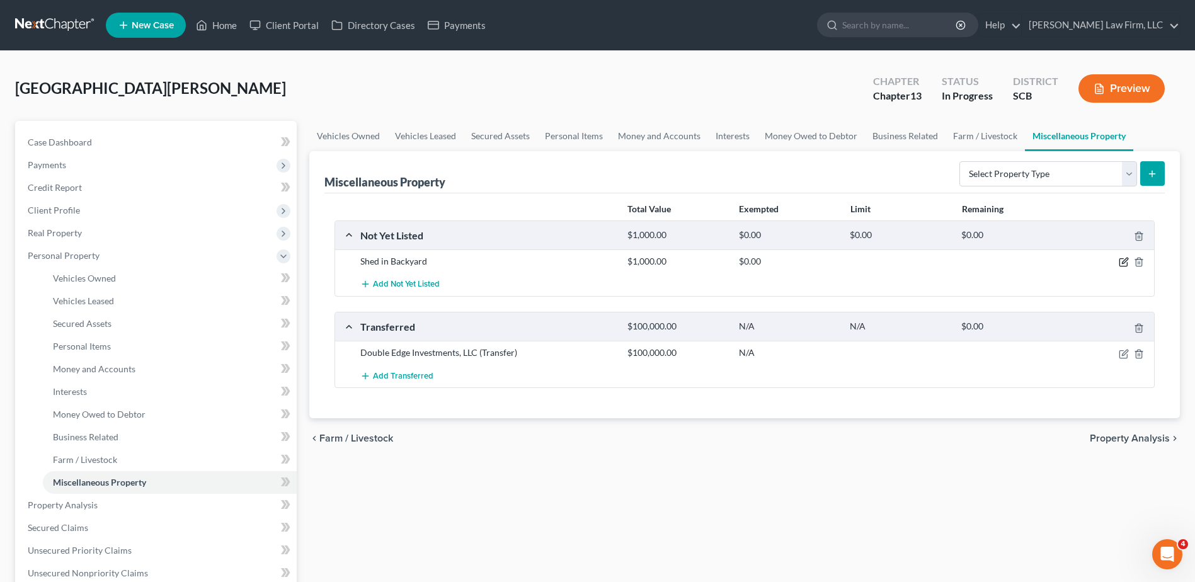
click at [1122, 261] on icon "button" at bounding box center [1124, 262] width 10 height 10
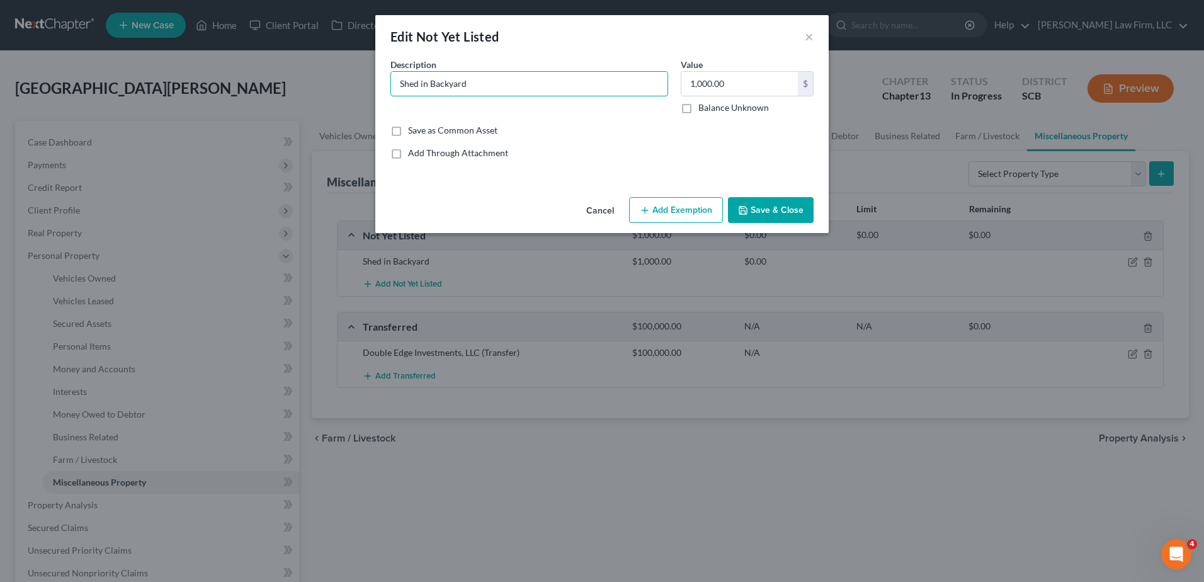
click at [501, 83] on input "Shed in Backyard" at bounding box center [529, 84] width 277 height 24
type input "Shed in Backyard (10x12)"
click at [760, 216] on button "Save & Close" at bounding box center [771, 210] width 86 height 26
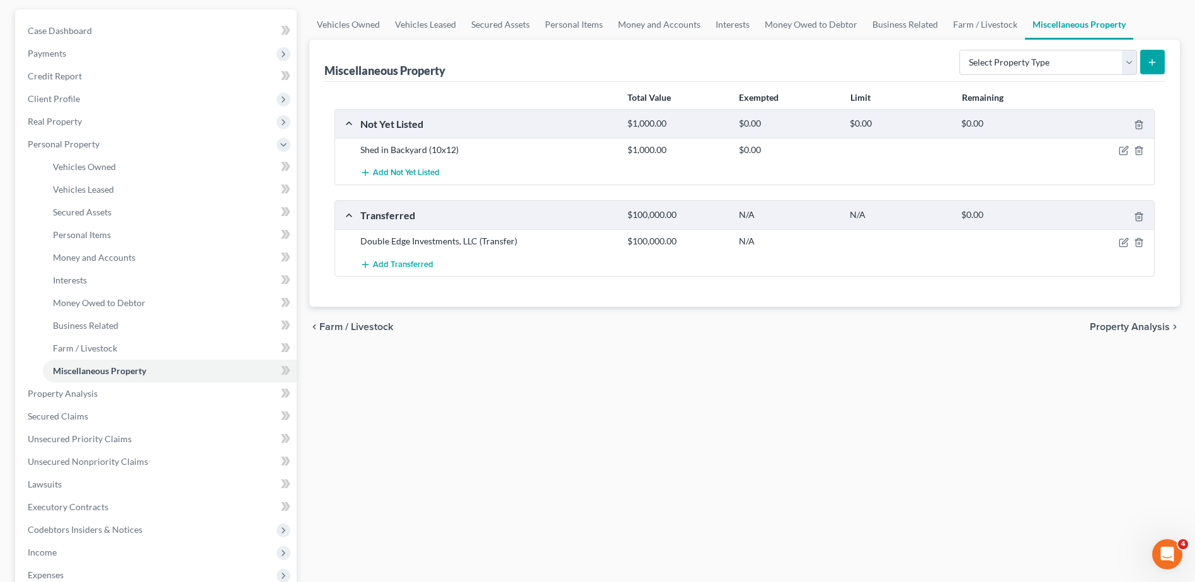
scroll to position [315, 0]
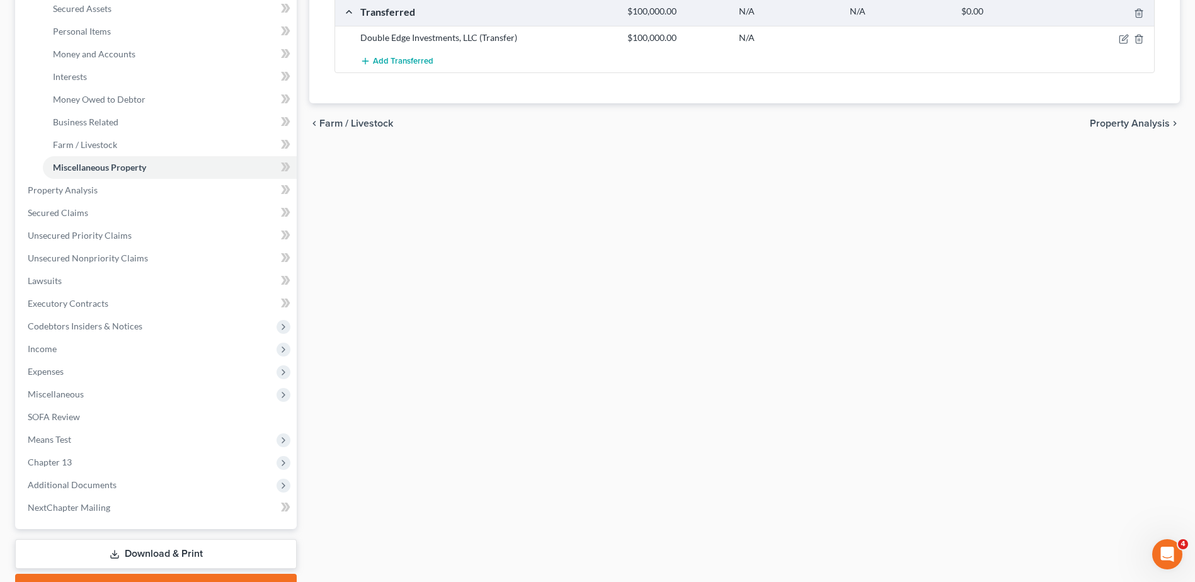
click at [89, 489] on span "Additional Documents" at bounding box center [72, 484] width 89 height 11
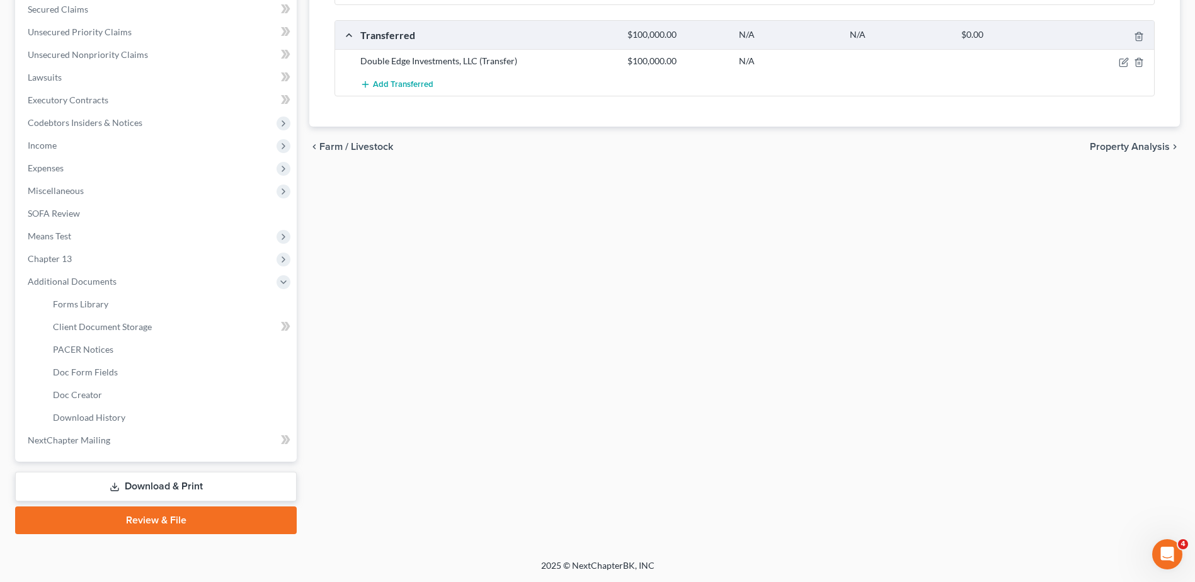
scroll to position [292, 0]
click at [101, 328] on span "Client Document Storage" at bounding box center [102, 326] width 99 height 11
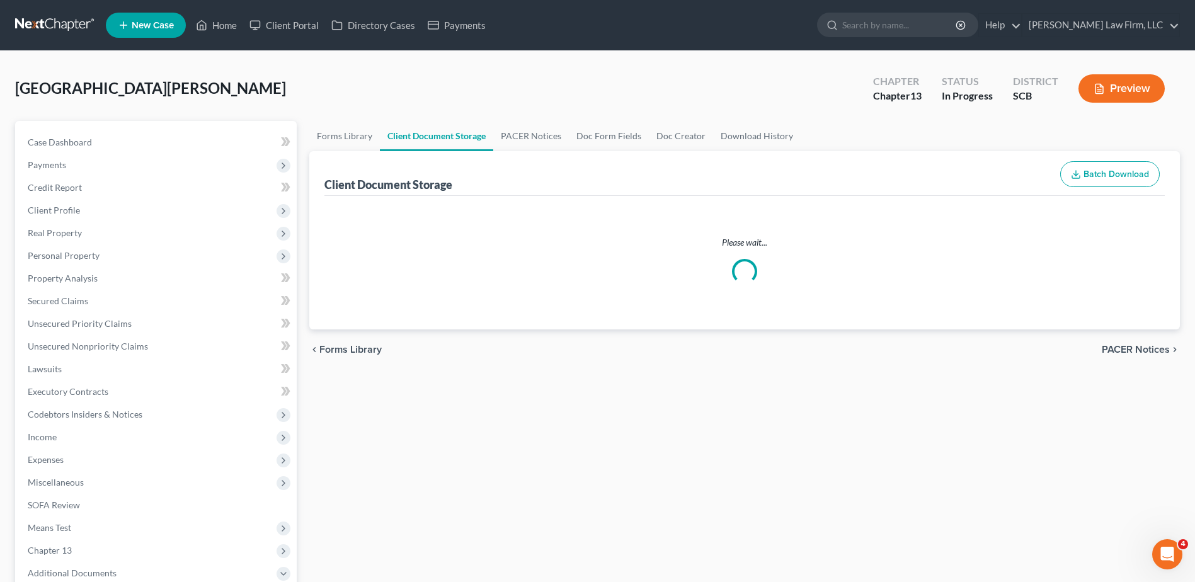
select select "6"
select select "16"
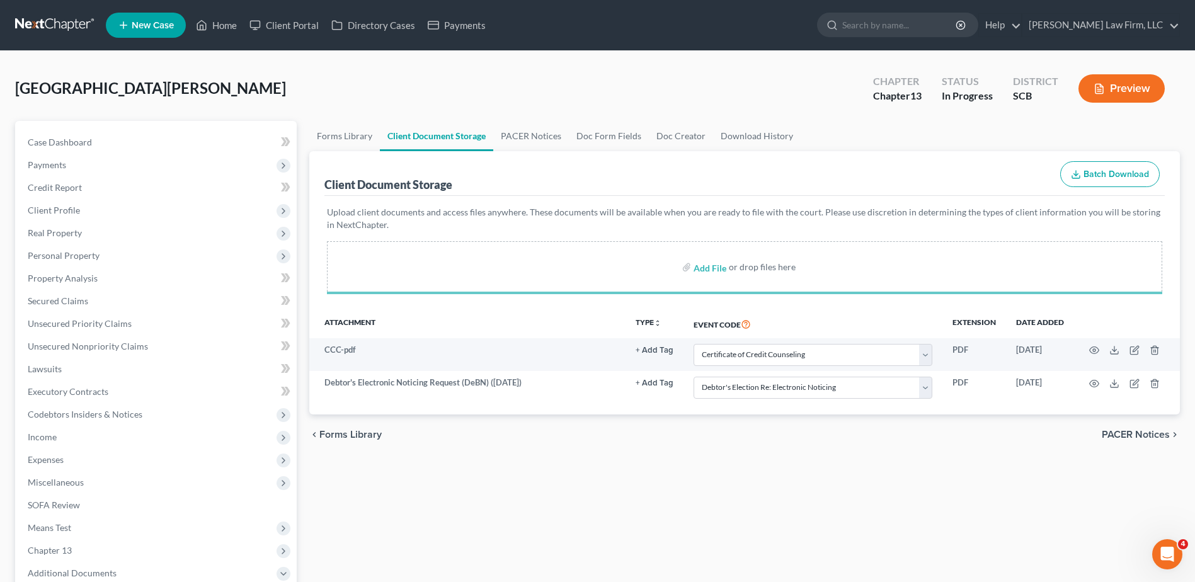
select select "6"
select select "16"
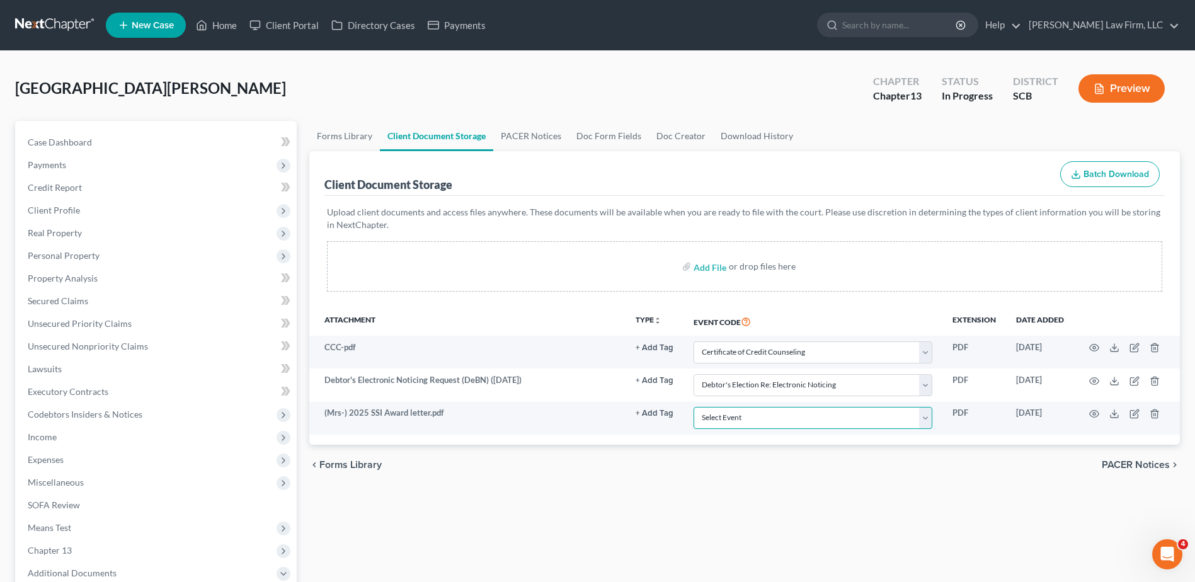
click at [778, 418] on select "Select Event Amended Application Amended Document Amended Schedules/Statements …" at bounding box center [813, 418] width 239 height 22
click at [1137, 297] on div "Upload client documents and access files anywhere. These documents will be avai…" at bounding box center [744, 251] width 840 height 111
click at [1156, 417] on icon "button" at bounding box center [1155, 414] width 10 height 10
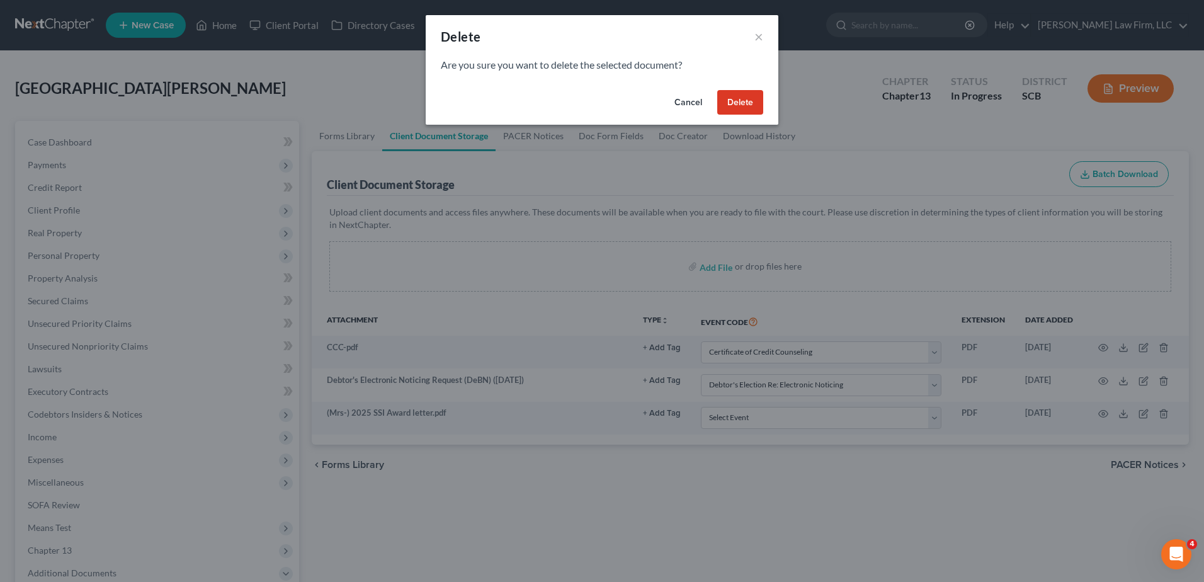
click at [752, 103] on button "Delete" at bounding box center [740, 102] width 46 height 25
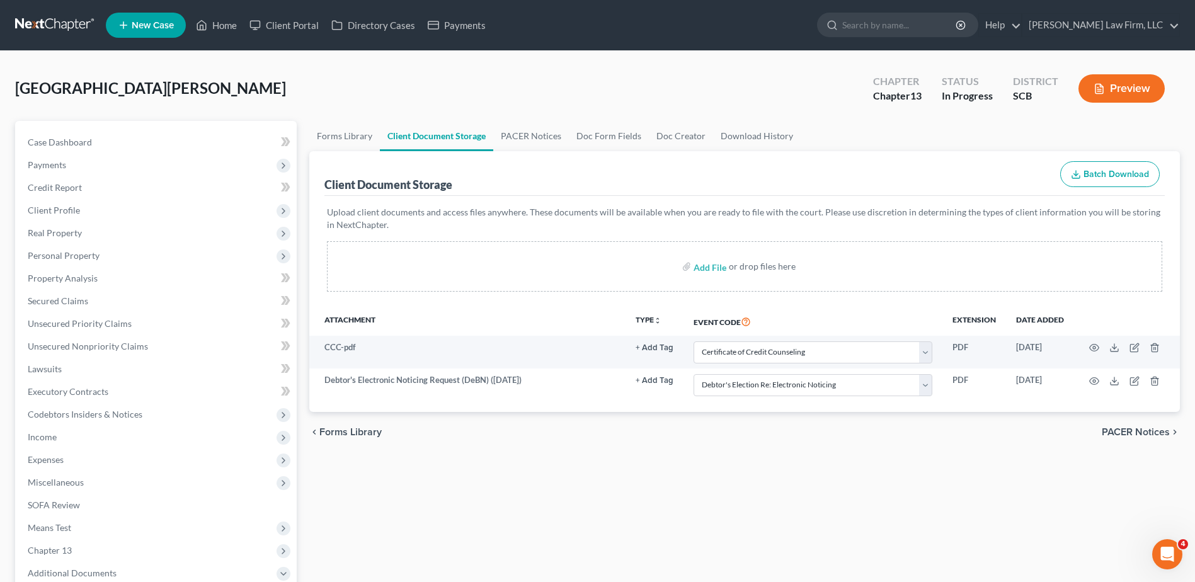
select select "6"
select select "16"
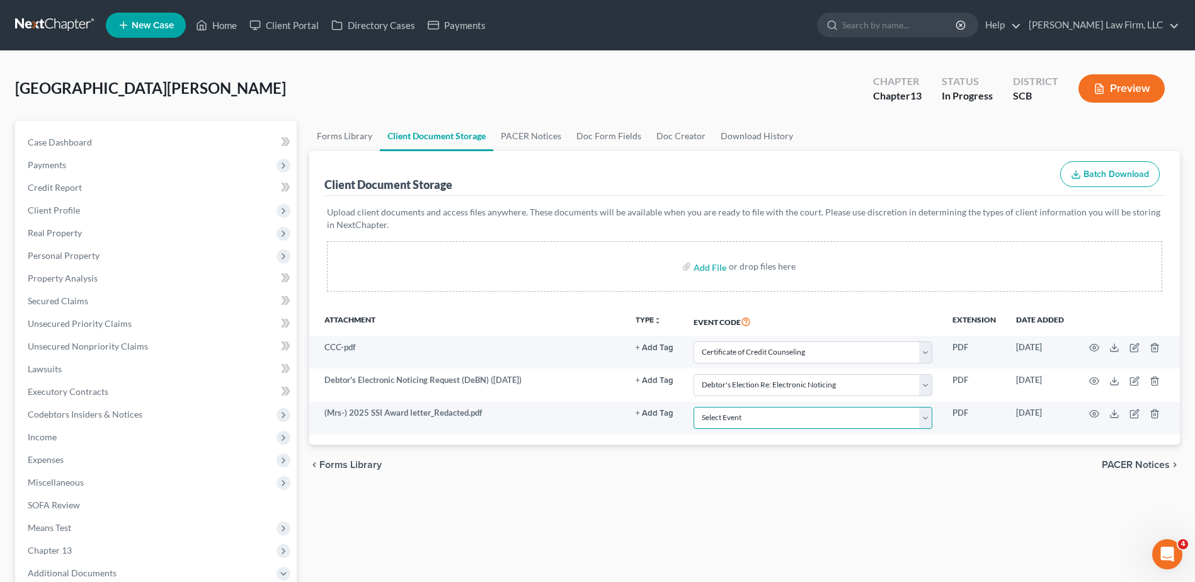
click at [911, 414] on select "Select Event Amended Application Amended Document Amended Schedules/Statements …" at bounding box center [813, 418] width 239 height 22
select select "15"
click at [694, 407] on select "Select Event Amended Application Amended Document Amended Schedules/Statements …" at bounding box center [813, 418] width 239 height 22
click at [772, 74] on div "Nottingham, Gloria Upgraded Chapter Chapter 13 Status In Progress District SCB …" at bounding box center [597, 93] width 1165 height 55
click at [60, 442] on span "Income" at bounding box center [157, 437] width 279 height 23
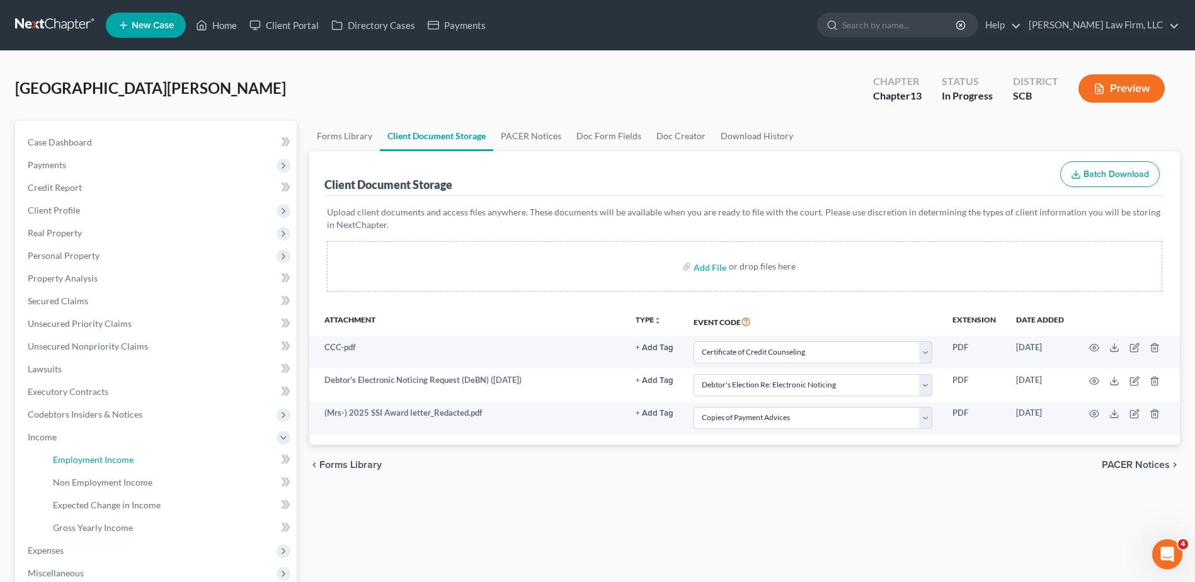
click at [69, 459] on span "Employment Income" at bounding box center [93, 459] width 81 height 11
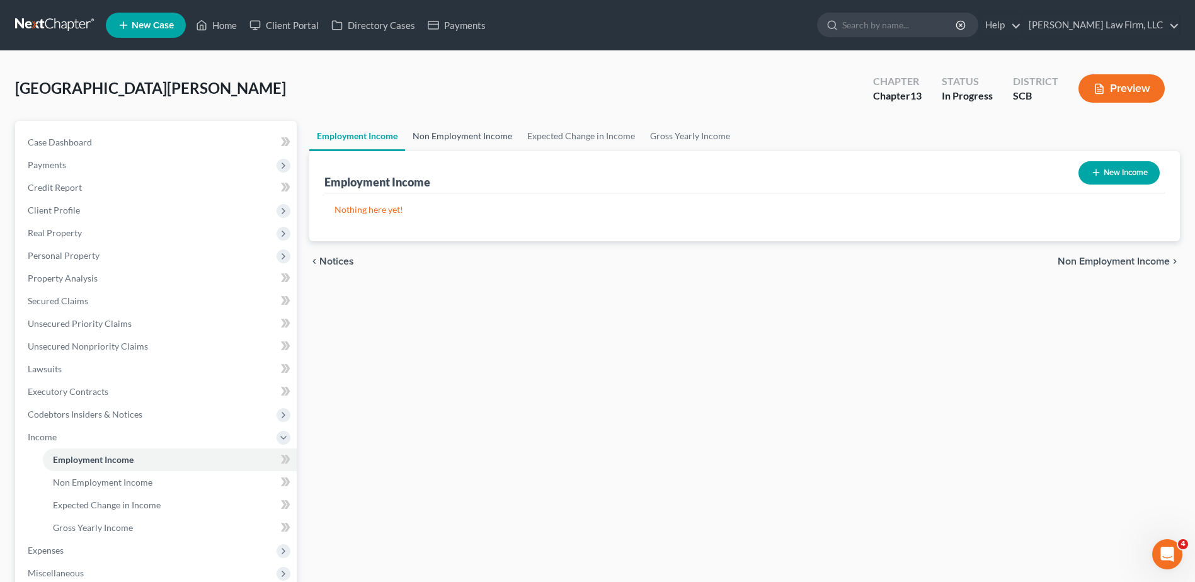
click at [457, 135] on link "Non Employment Income" at bounding box center [462, 136] width 115 height 30
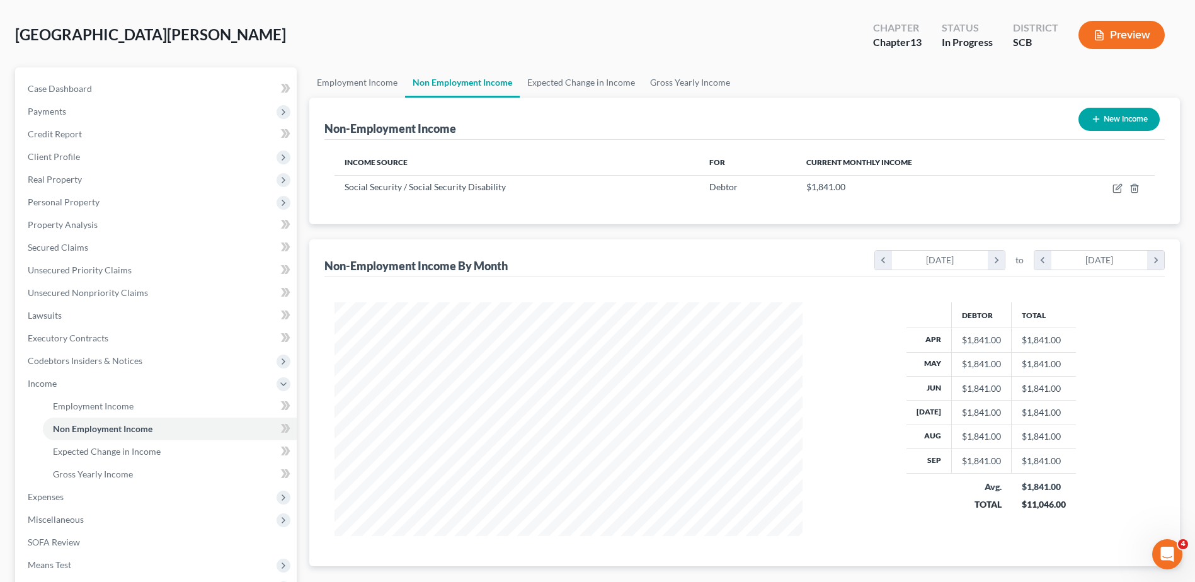
scroll to position [189, 0]
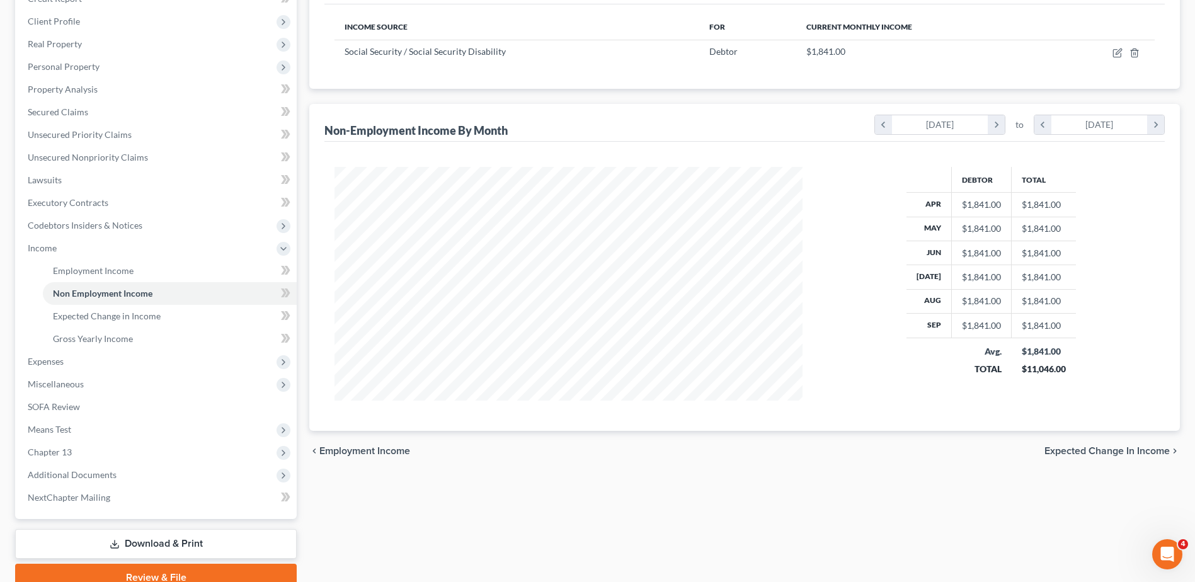
click at [80, 474] on span "Additional Documents" at bounding box center [72, 474] width 89 height 11
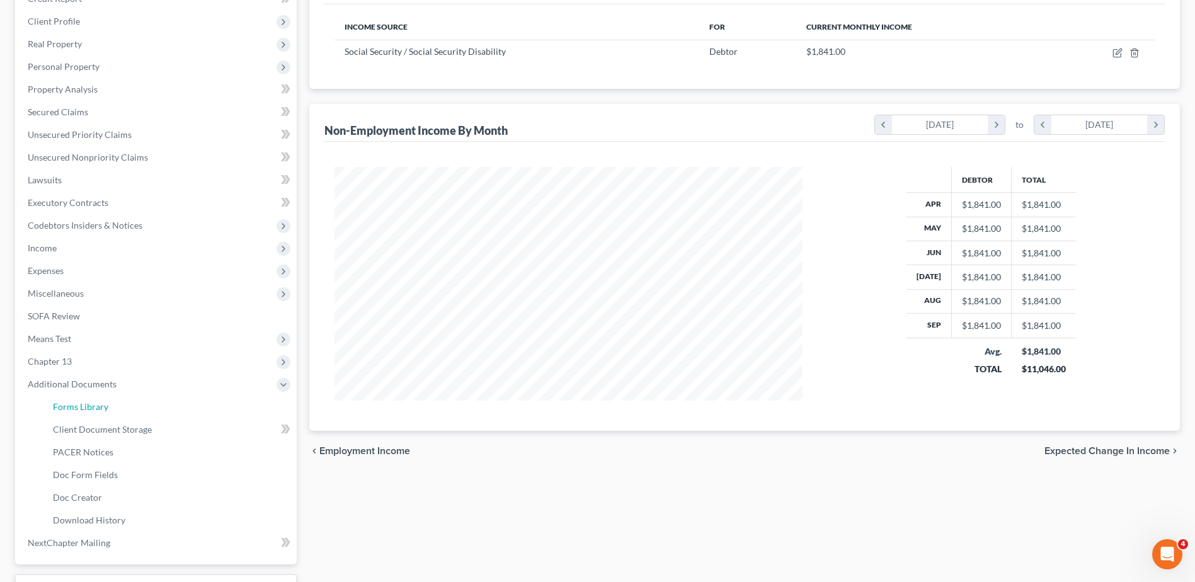
click at [92, 414] on link "Forms Library" at bounding box center [170, 407] width 254 height 23
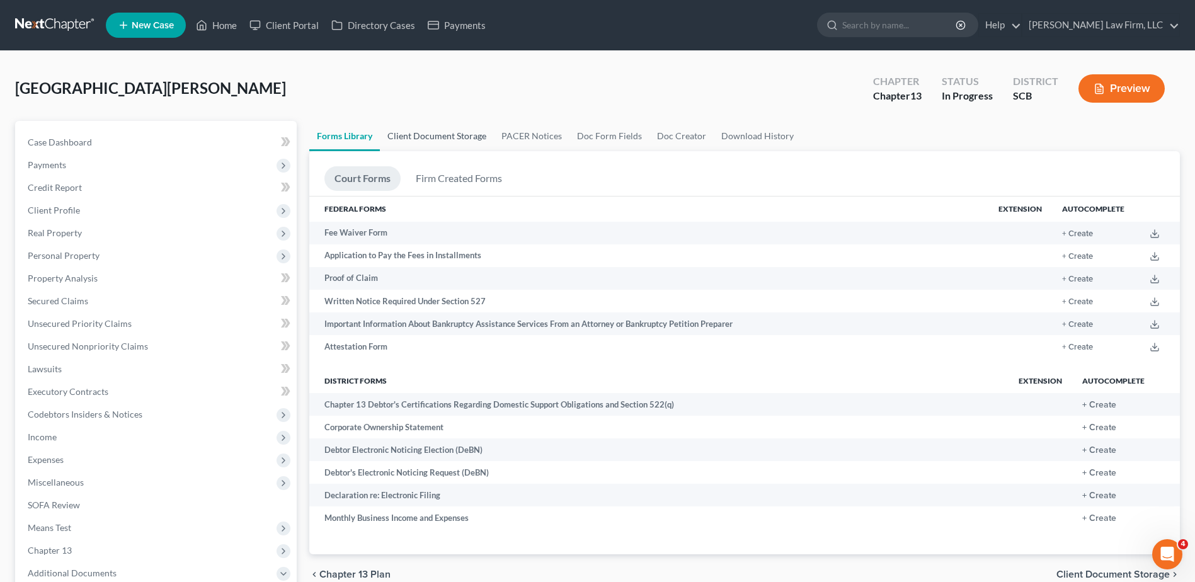
click at [457, 140] on link "Client Document Storage" at bounding box center [437, 136] width 114 height 30
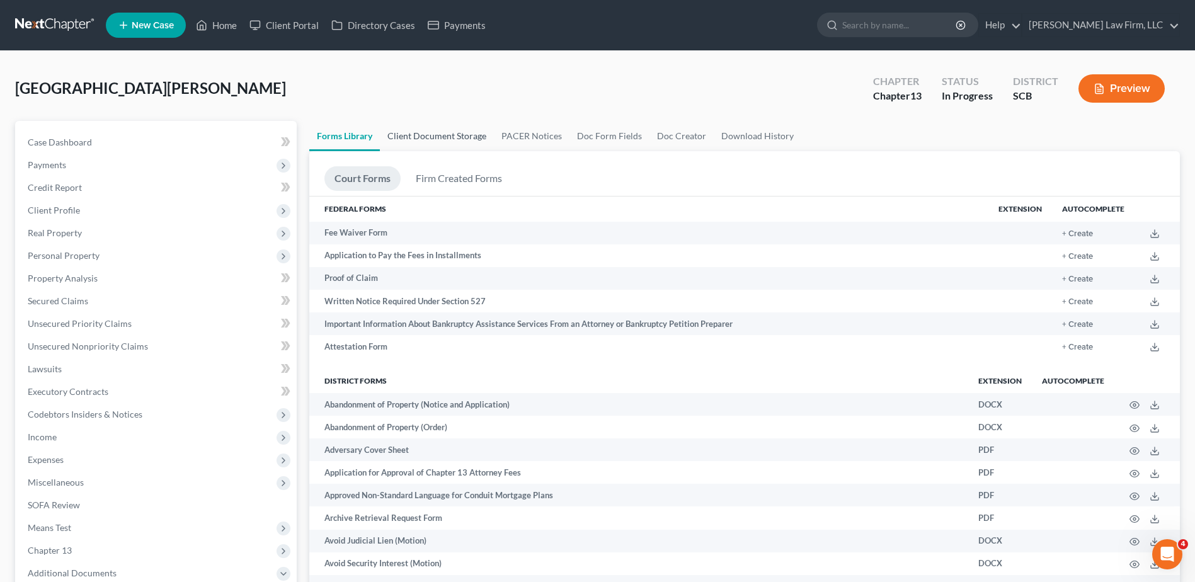
select select "6"
select select "16"
select select "15"
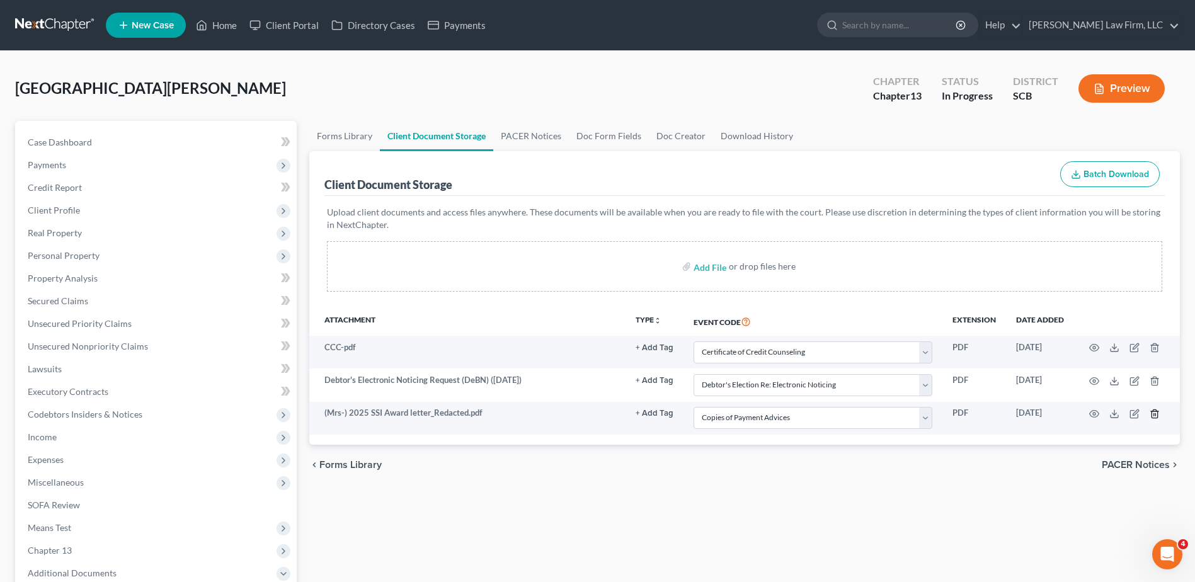
click at [1155, 417] on icon "button" at bounding box center [1155, 414] width 10 height 10
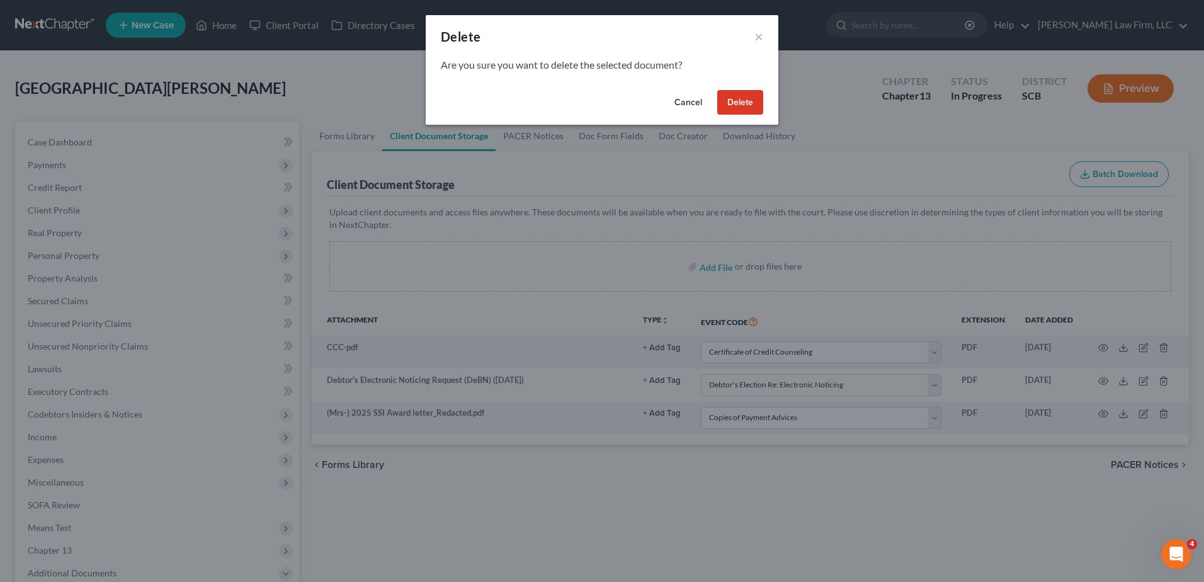
click at [758, 105] on button "Delete" at bounding box center [740, 102] width 46 height 25
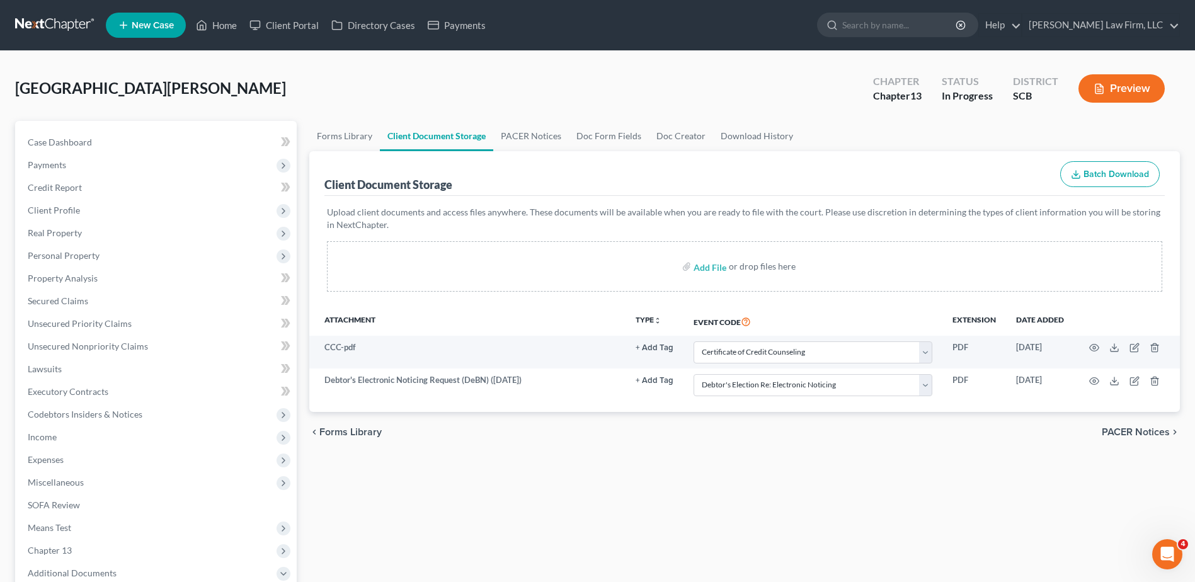
select select "6"
select select "16"
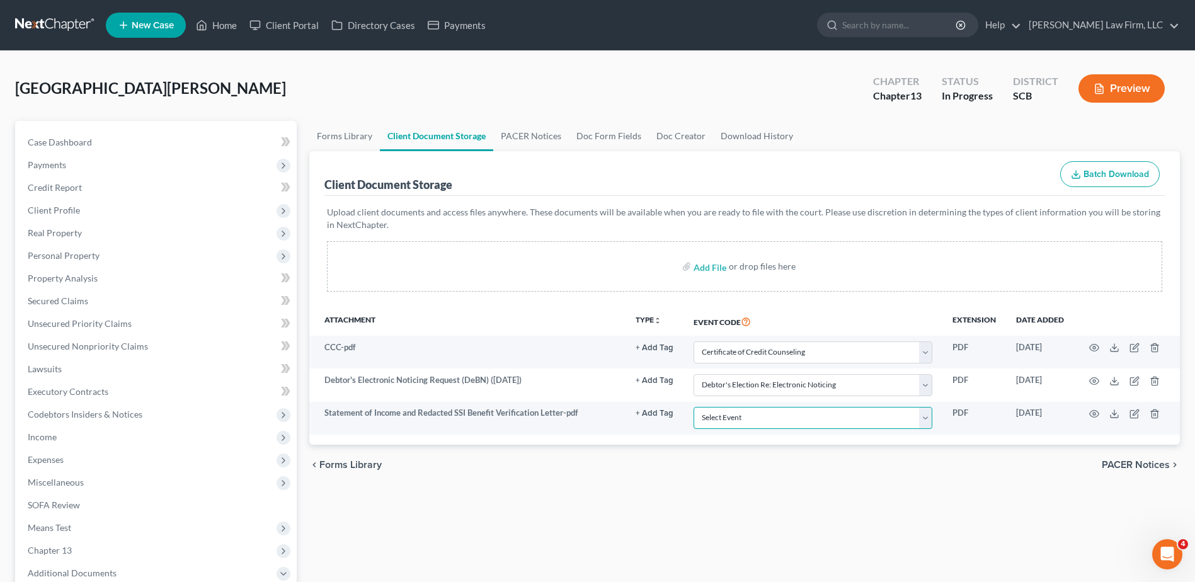
click at [823, 414] on select "Select Event Amended Application Amended Document Amended Schedules/Statements …" at bounding box center [813, 418] width 239 height 22
select select "15"
click at [694, 407] on select "Select Event Amended Application Amended Document Amended Schedules/Statements …" at bounding box center [813, 418] width 239 height 22
click at [944, 472] on div "chevron_left Forms Library PACER Notices chevron_right" at bounding box center [744, 465] width 871 height 40
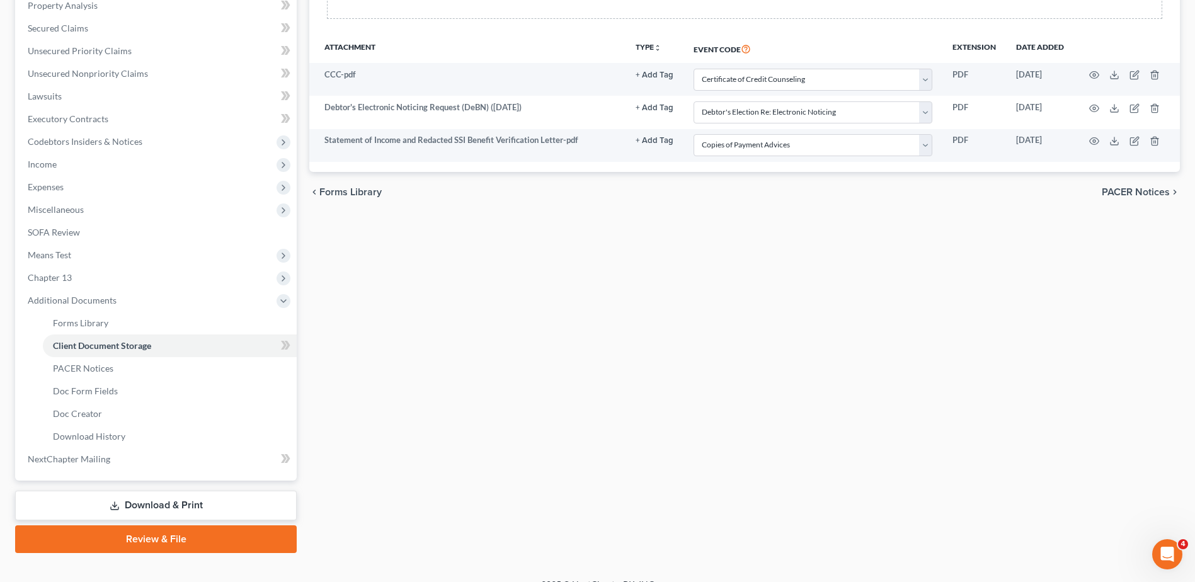
scroll to position [292, 0]
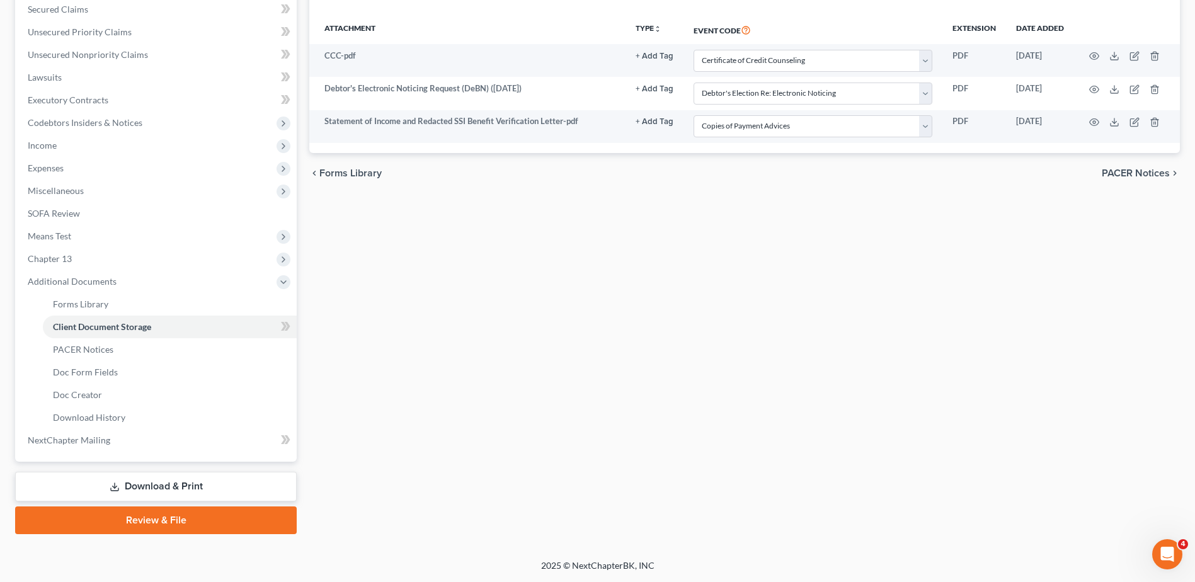
click at [144, 520] on link "Review & File" at bounding box center [156, 520] width 282 height 28
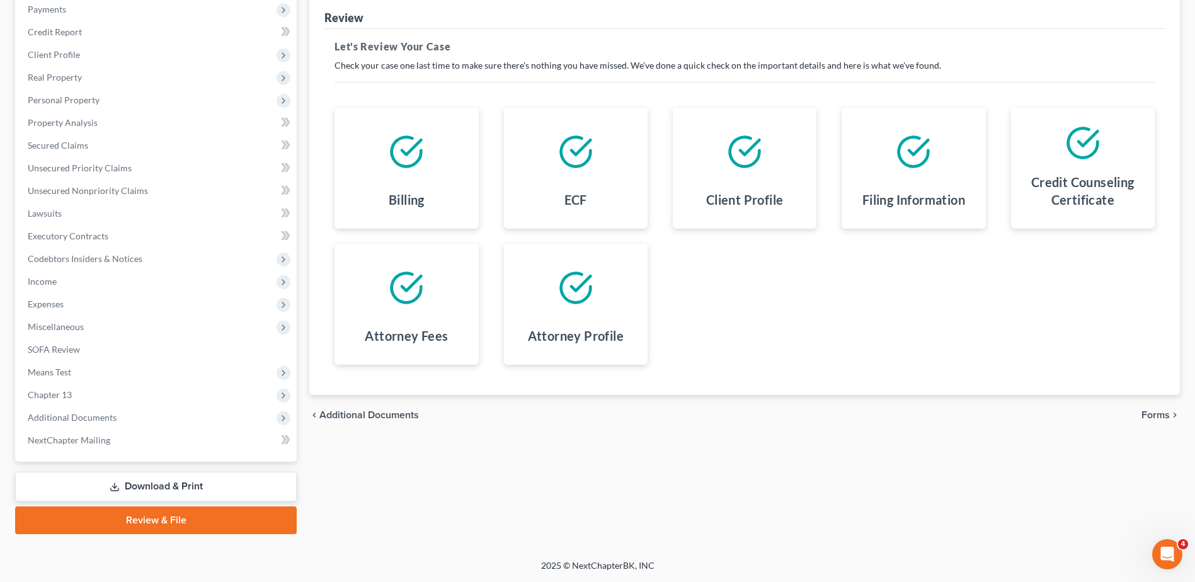
click at [153, 484] on link "Download & Print" at bounding box center [156, 487] width 282 height 30
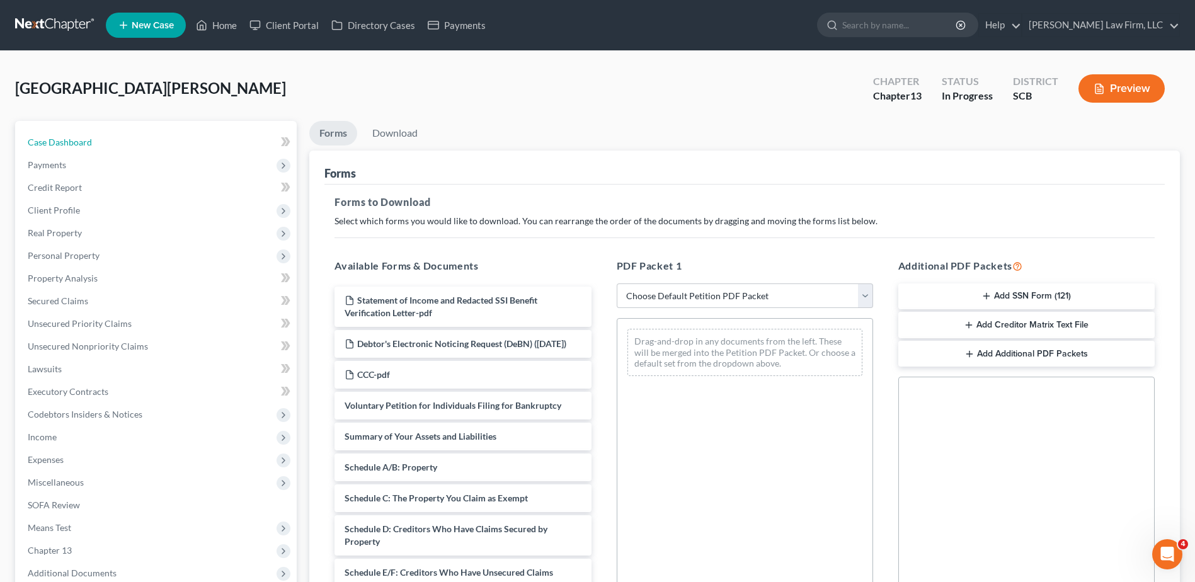
click at [64, 147] on span "Case Dashboard" at bounding box center [60, 142] width 64 height 11
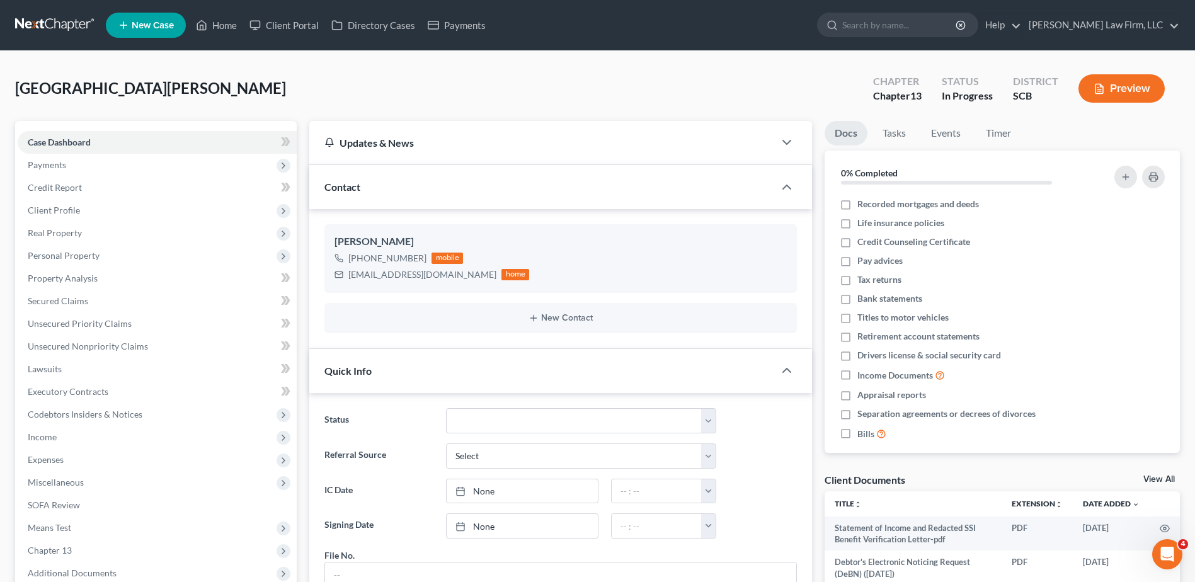
scroll to position [207, 0]
click at [69, 252] on span "Personal Property" at bounding box center [64, 255] width 72 height 11
click at [88, 275] on span "Vehicles Owned" at bounding box center [84, 278] width 63 height 11
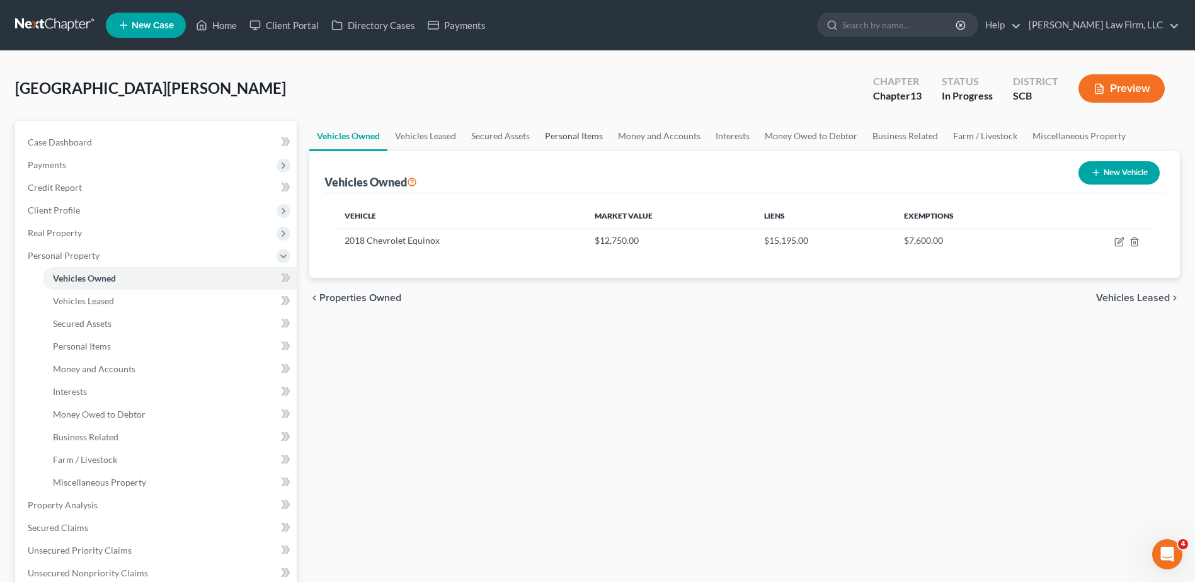
click at [561, 129] on link "Personal Items" at bounding box center [573, 136] width 73 height 30
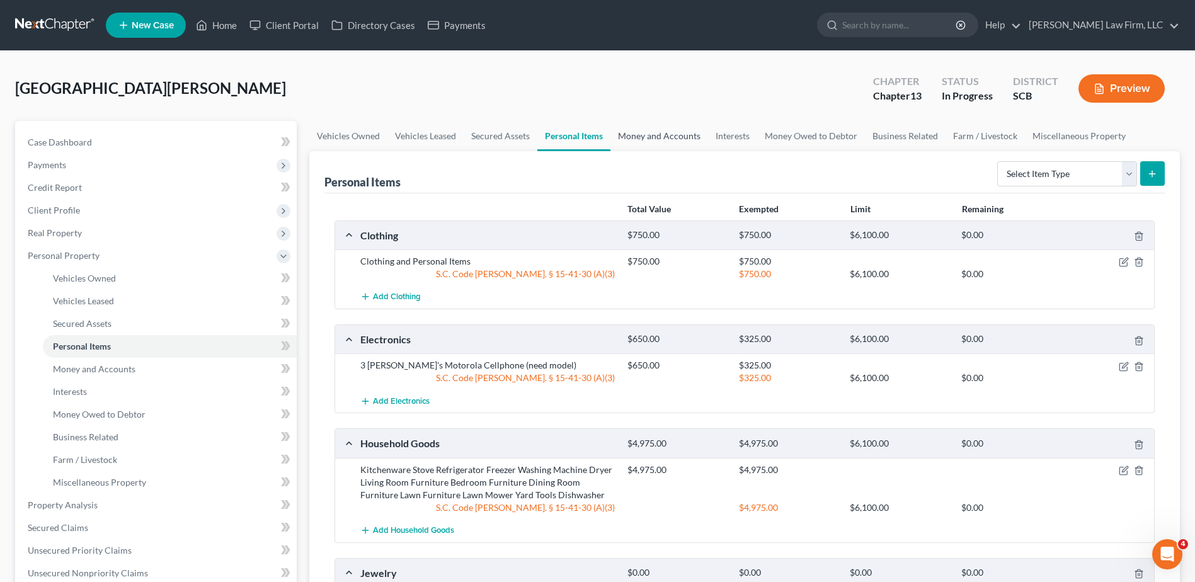
click at [673, 130] on link "Money and Accounts" at bounding box center [659, 136] width 98 height 30
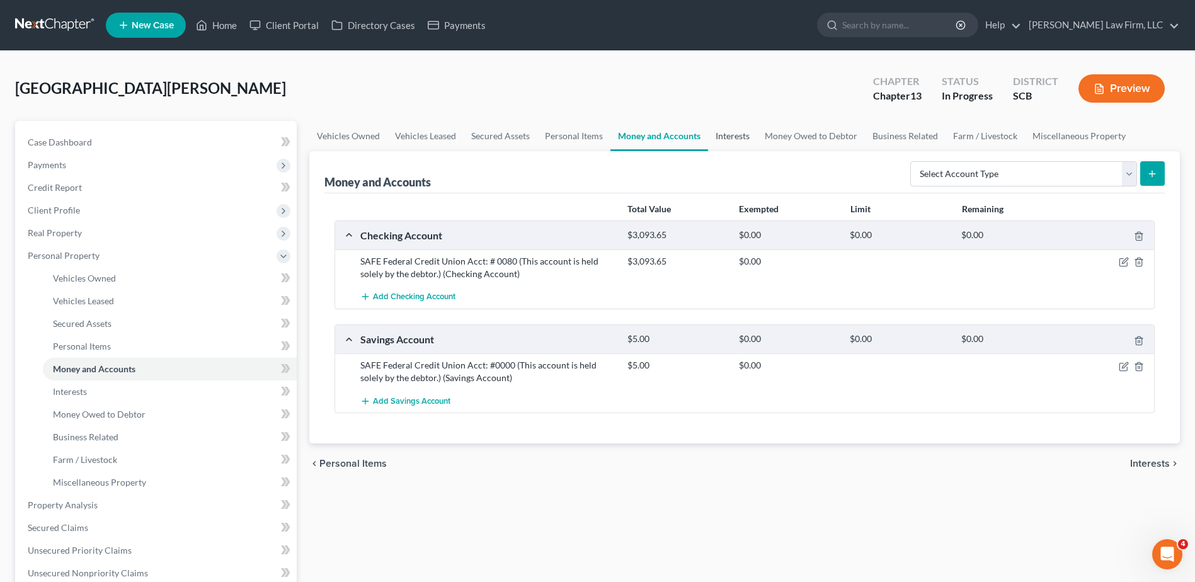
click at [718, 137] on link "Interests" at bounding box center [732, 136] width 49 height 30
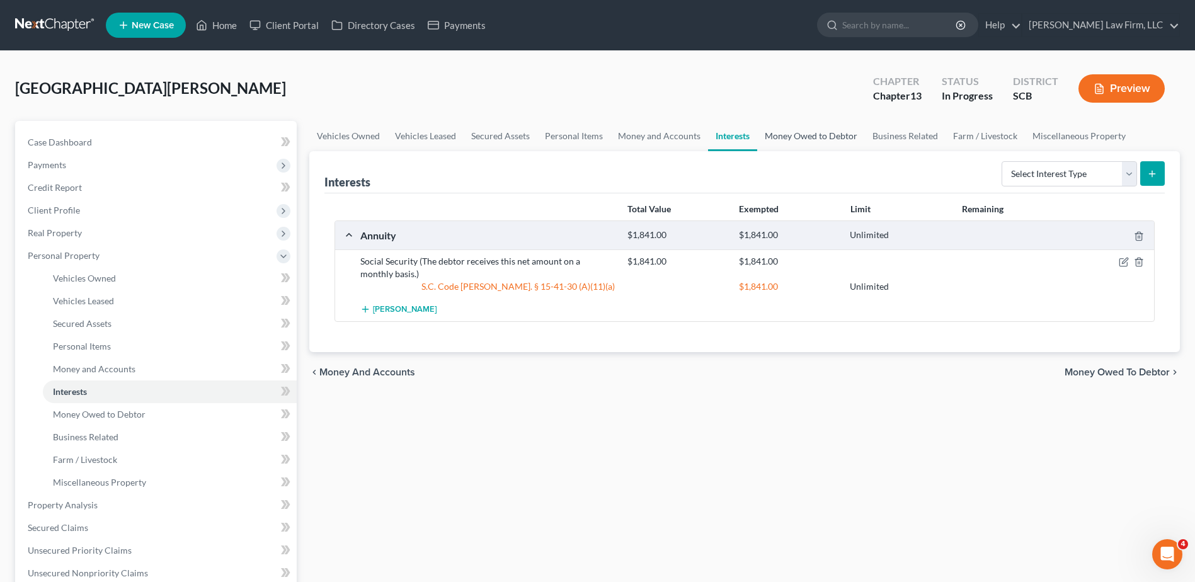
click at [805, 137] on link "Money Owed to Debtor" at bounding box center [811, 136] width 108 height 30
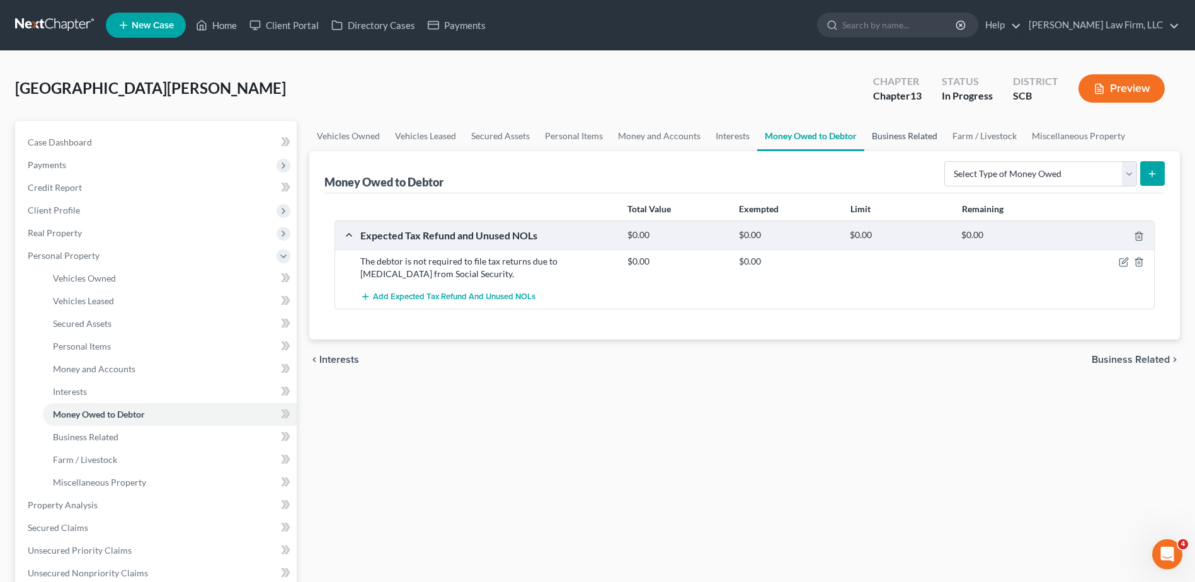
click at [889, 140] on link "Business Related" at bounding box center [904, 136] width 81 height 30
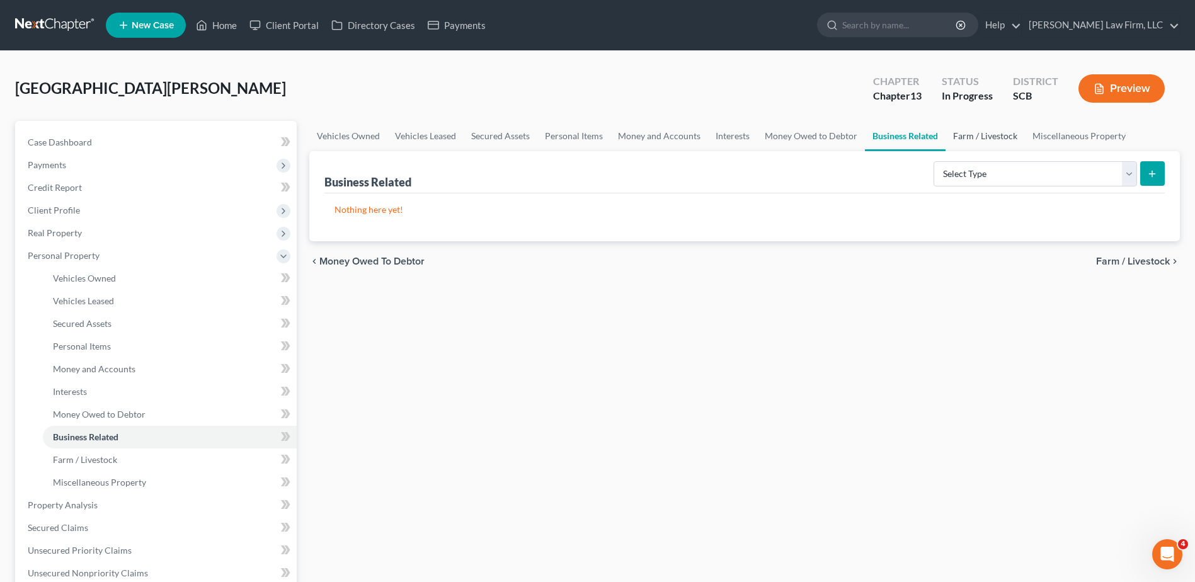
click at [973, 142] on link "Farm / Livestock" at bounding box center [984, 136] width 79 height 30
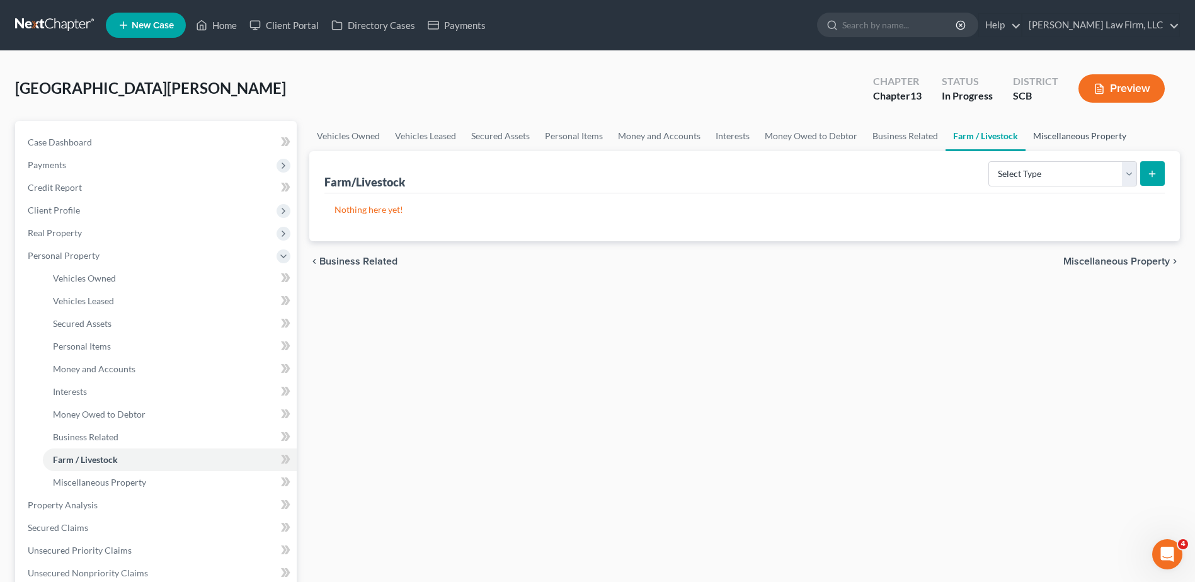
click at [1068, 136] on link "Miscellaneous Property" at bounding box center [1079, 136] width 108 height 30
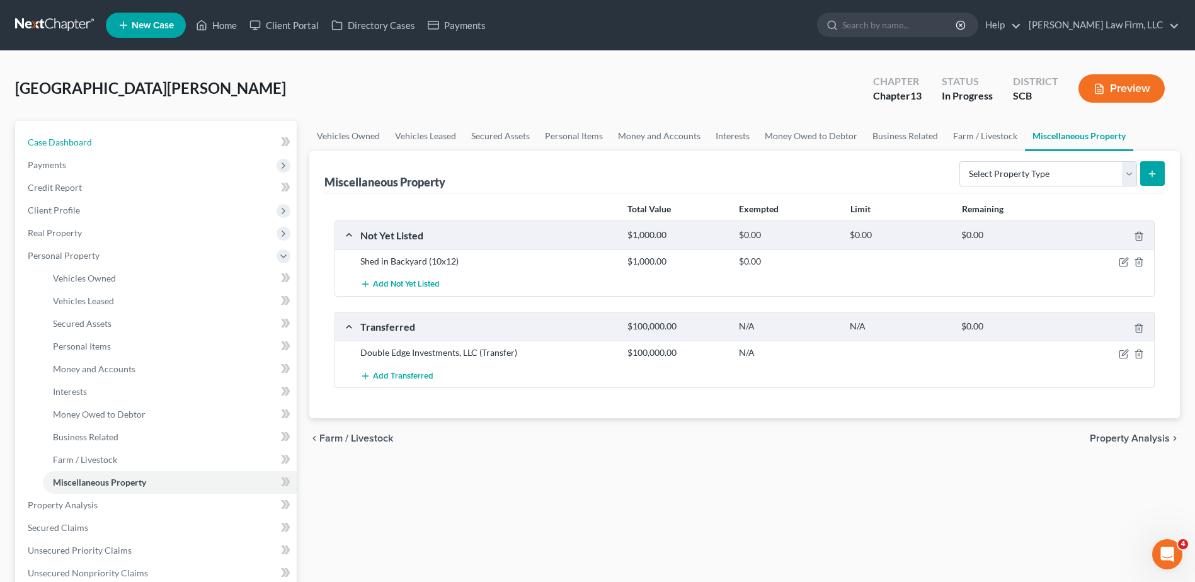
click at [102, 144] on link "Case Dashboard" at bounding box center [157, 142] width 279 height 23
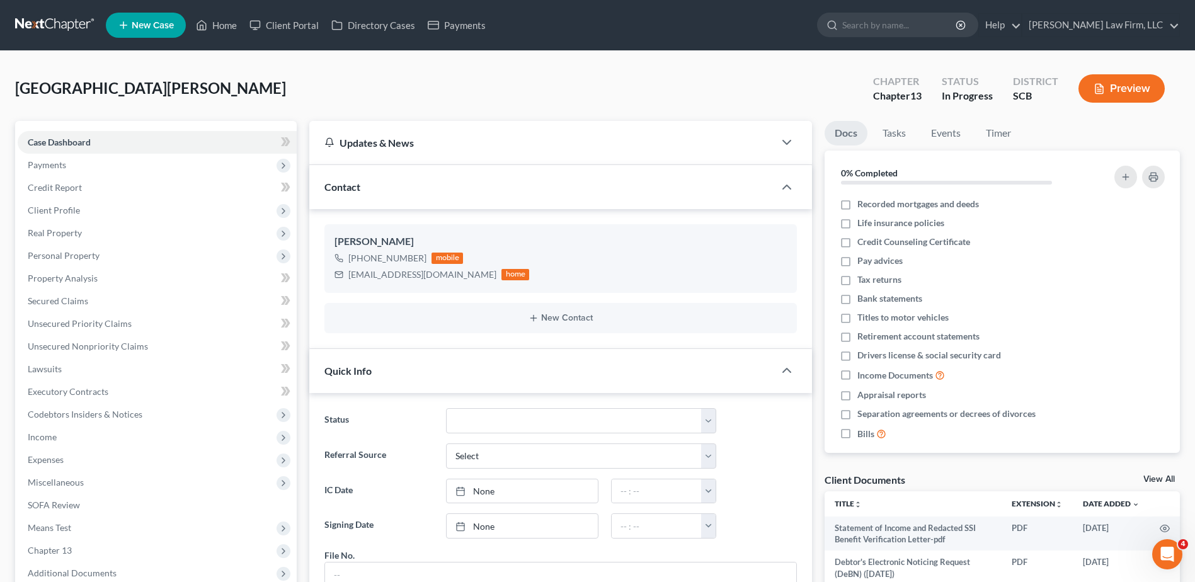
scroll to position [207, 0]
click at [210, 20] on link "Home" at bounding box center [217, 25] width 54 height 23
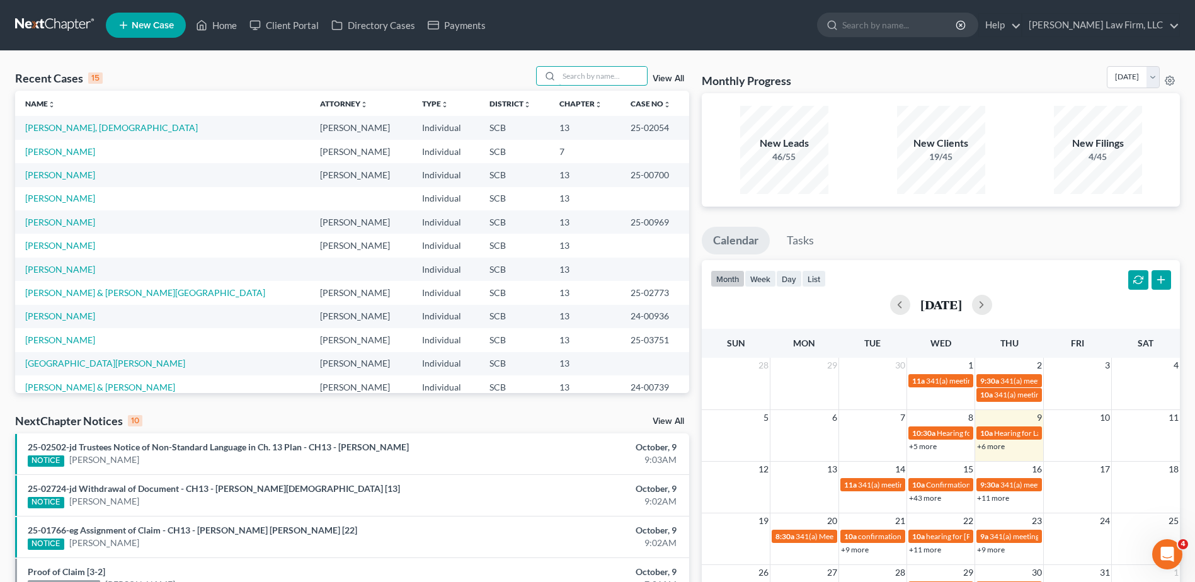
click at [581, 77] on input "search" at bounding box center [603, 76] width 88 height 18
type input "d'antico"
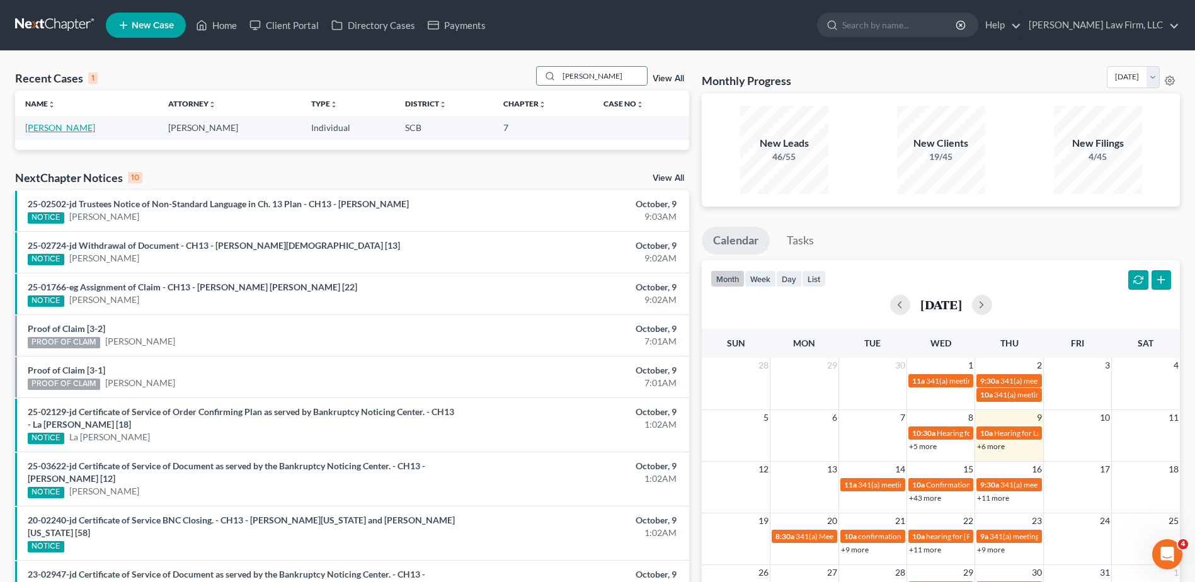
click at [62, 132] on link "D'Antico, Gino" at bounding box center [60, 127] width 70 height 11
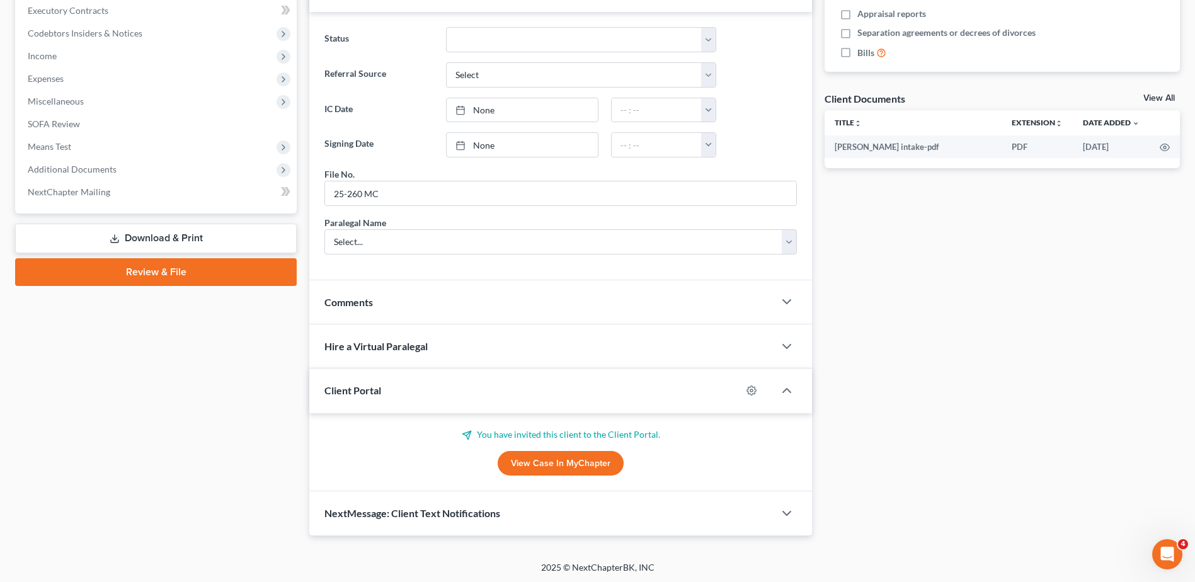
scroll to position [383, 0]
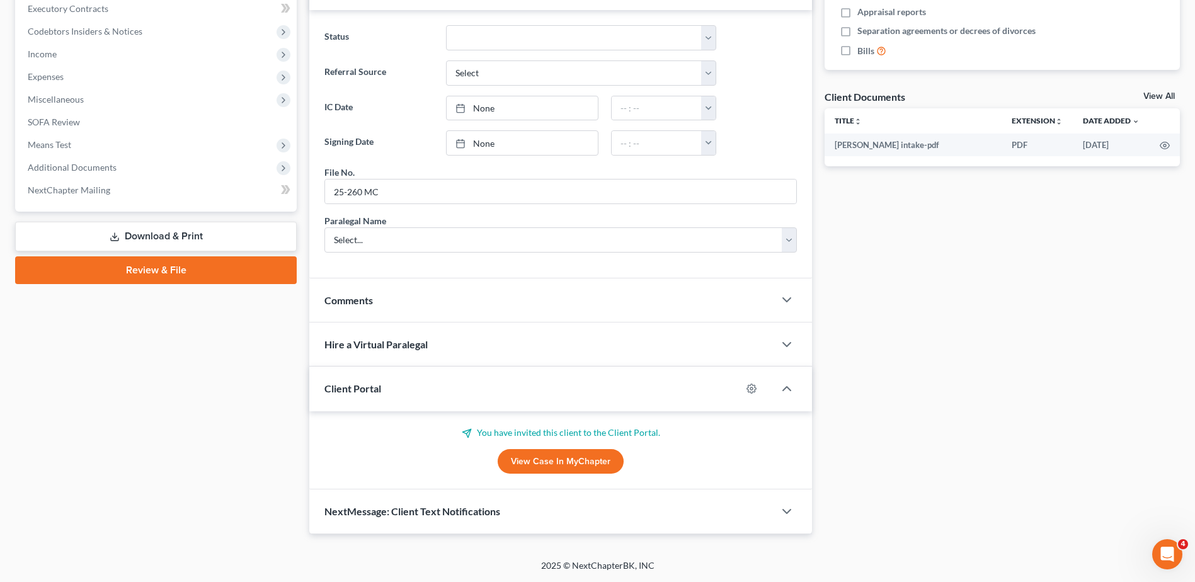
click at [384, 305] on div "Comments" at bounding box center [541, 299] width 465 height 43
